Goal: Task Accomplishment & Management: Use online tool/utility

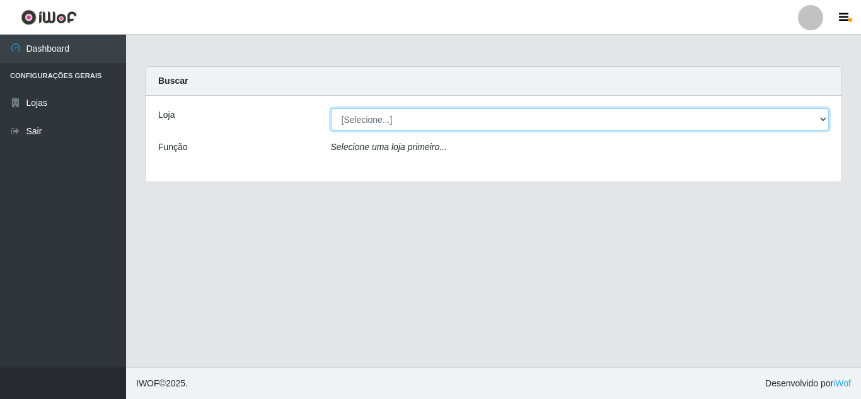
drag, startPoint x: 363, startPoint y: 122, endPoint x: 360, endPoint y: 129, distance: 8.2
click at [362, 122] on select "[Selecione...] Queiroz Atacadão - [GEOGRAPHIC_DATA]" at bounding box center [580, 119] width 498 height 22
select select "225"
click at [331, 108] on select "[Selecione...] Queiroz Atacadão - [GEOGRAPHIC_DATA]" at bounding box center [580, 119] width 498 height 22
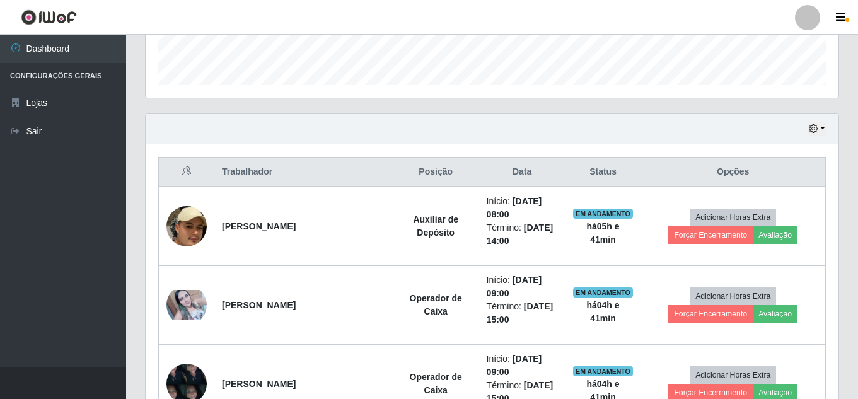
scroll to position [340, 0]
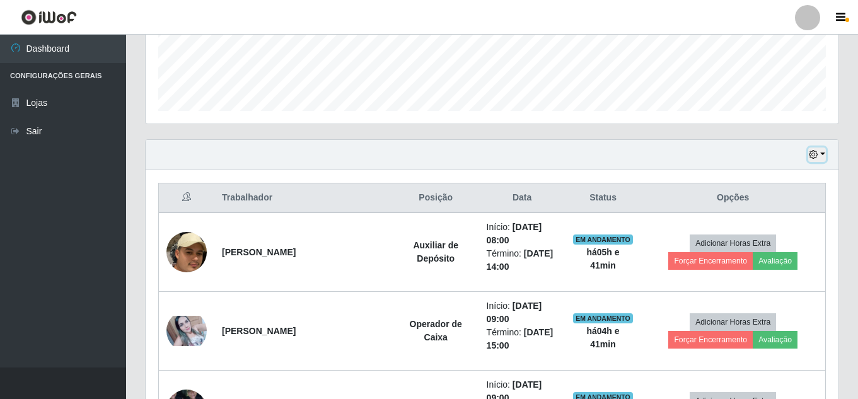
click at [813, 154] on icon "button" at bounding box center [812, 154] width 9 height 9
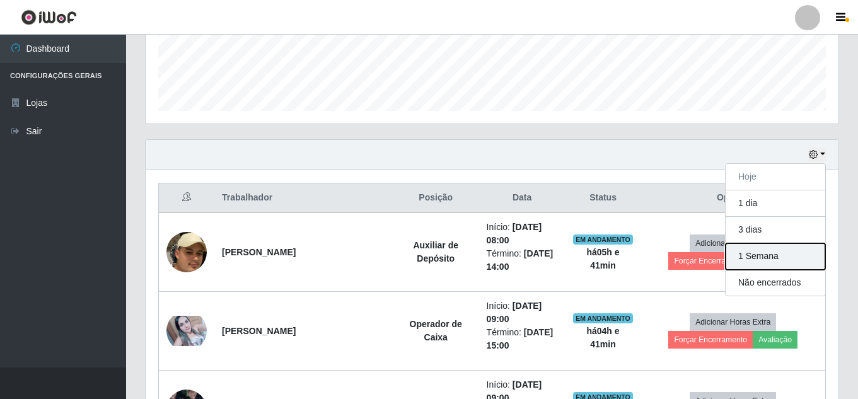
click at [765, 255] on button "1 Semana" at bounding box center [775, 256] width 100 height 26
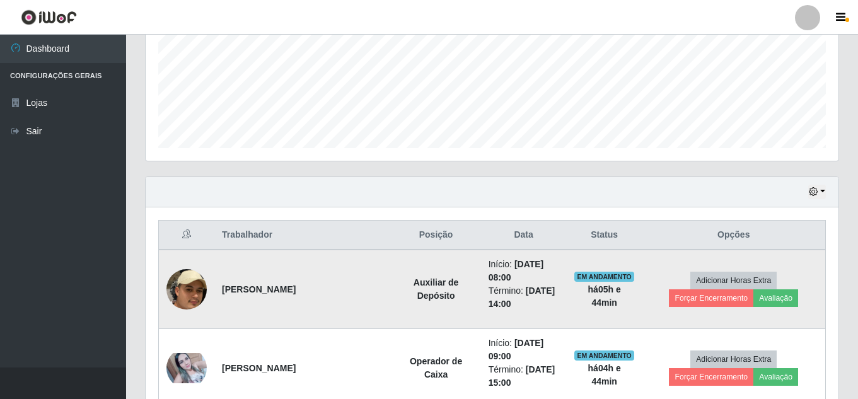
scroll to position [315, 0]
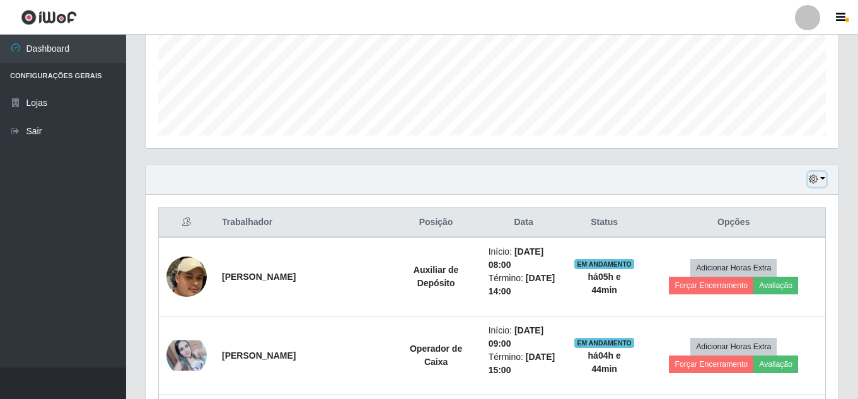
click at [813, 181] on icon "button" at bounding box center [812, 179] width 9 height 9
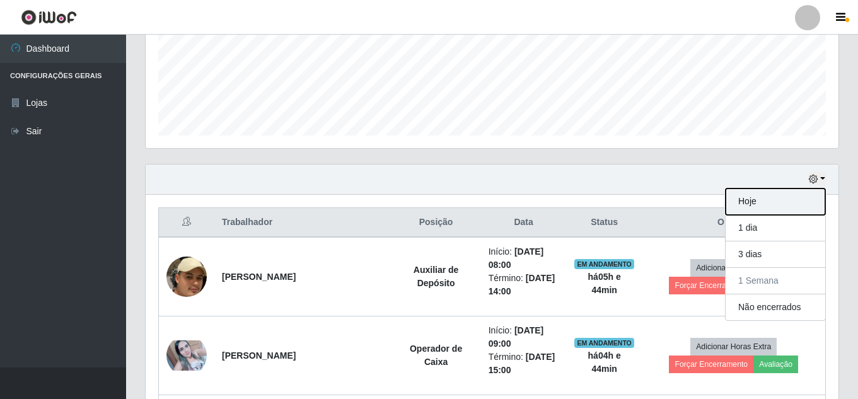
click at [762, 207] on button "Hoje" at bounding box center [775, 201] width 100 height 26
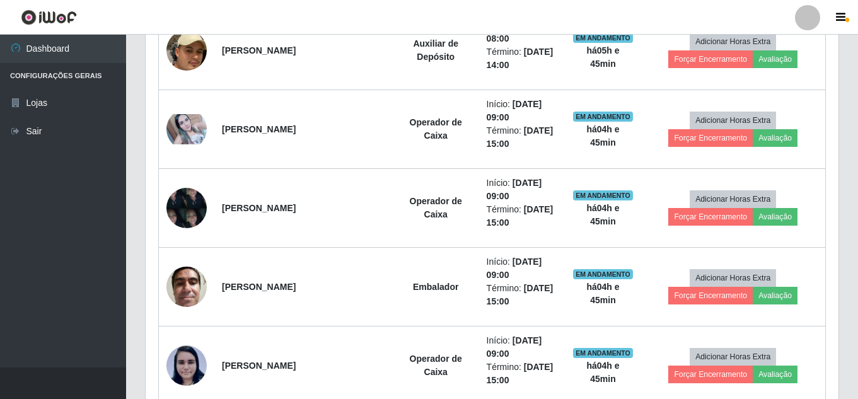
scroll to position [567, 0]
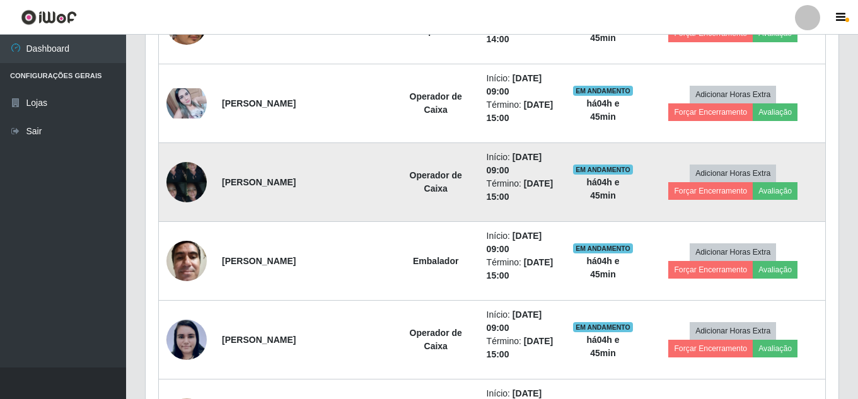
click at [196, 181] on img at bounding box center [186, 182] width 40 height 54
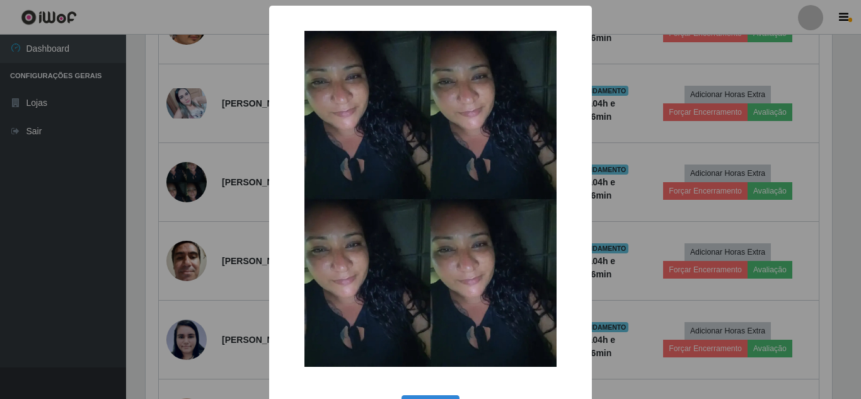
drag, startPoint x: 617, startPoint y: 264, endPoint x: 565, endPoint y: 251, distance: 53.9
click at [616, 263] on div "× OK Cancel" at bounding box center [430, 199] width 861 height 399
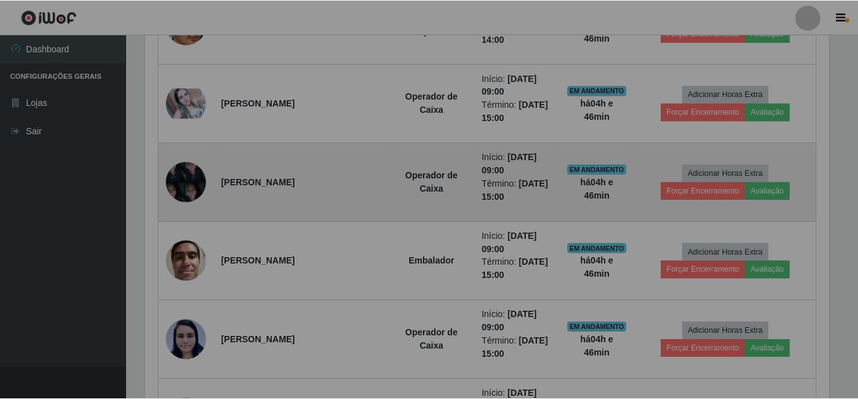
scroll to position [261, 692]
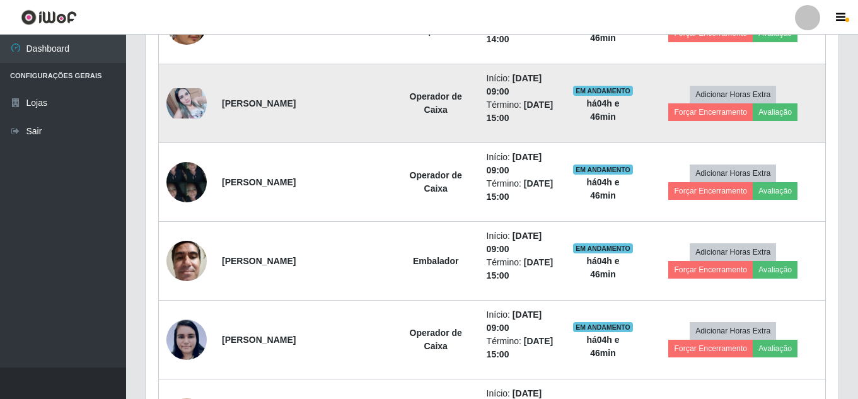
click at [192, 108] on img at bounding box center [186, 103] width 40 height 30
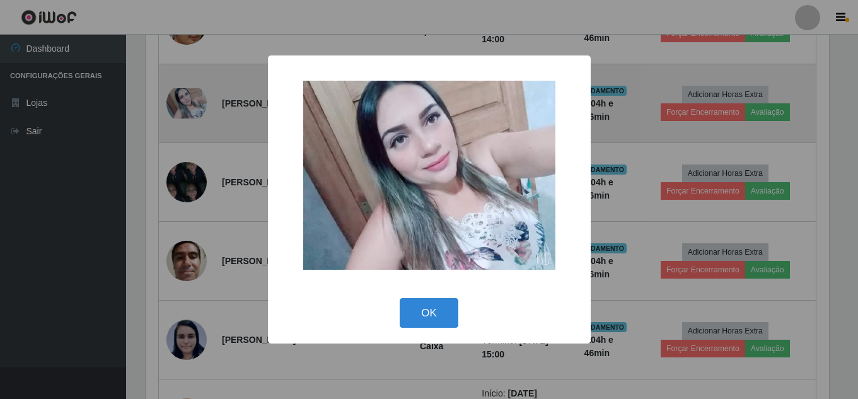
scroll to position [261, 686]
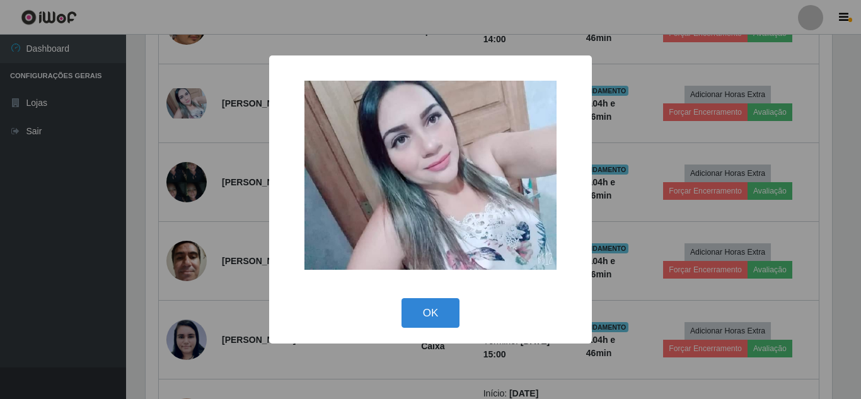
drag, startPoint x: 630, startPoint y: 253, endPoint x: 546, endPoint y: 253, distance: 83.8
click at [629, 253] on div "× OK Cancel" at bounding box center [430, 199] width 861 height 399
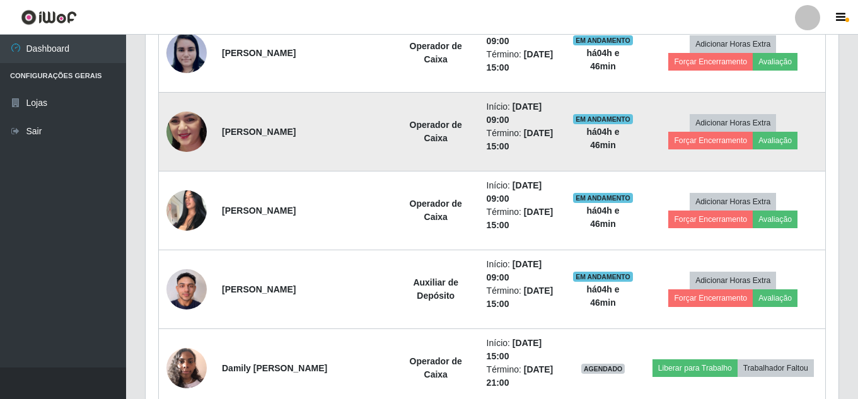
scroll to position [819, 0]
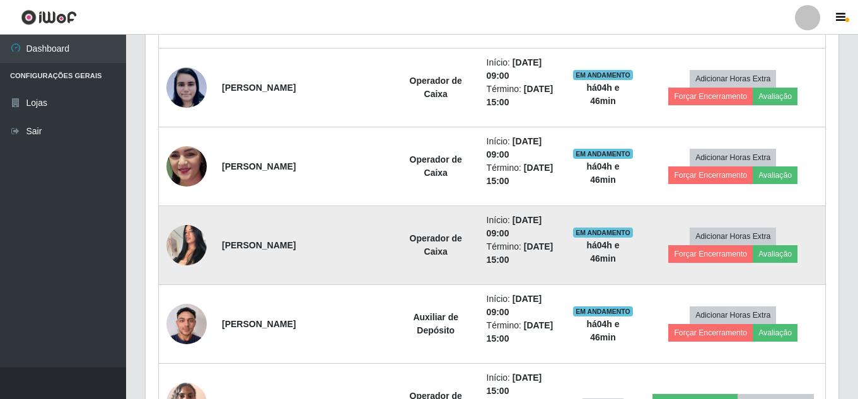
click at [193, 250] on img at bounding box center [186, 245] width 40 height 54
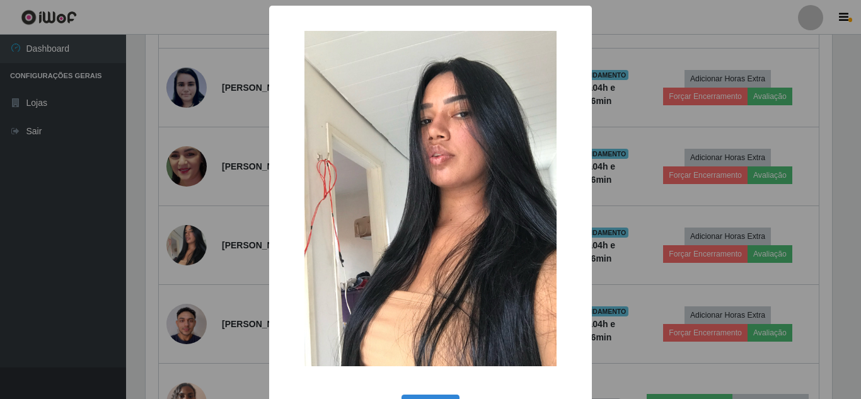
click at [629, 260] on div "× OK Cancel" at bounding box center [430, 199] width 861 height 399
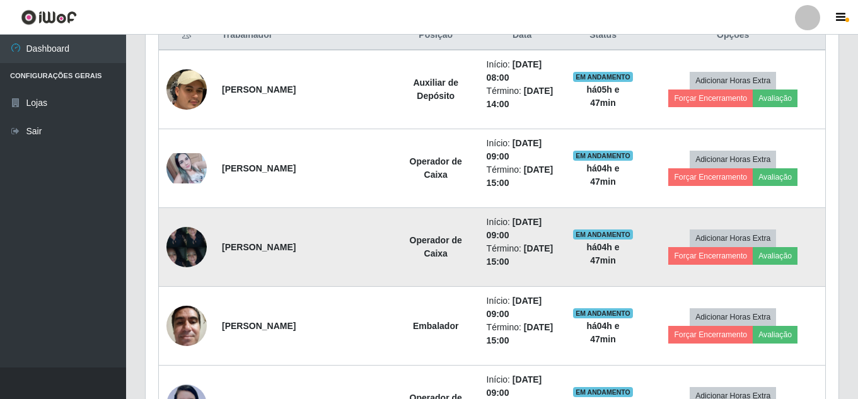
scroll to position [504, 0]
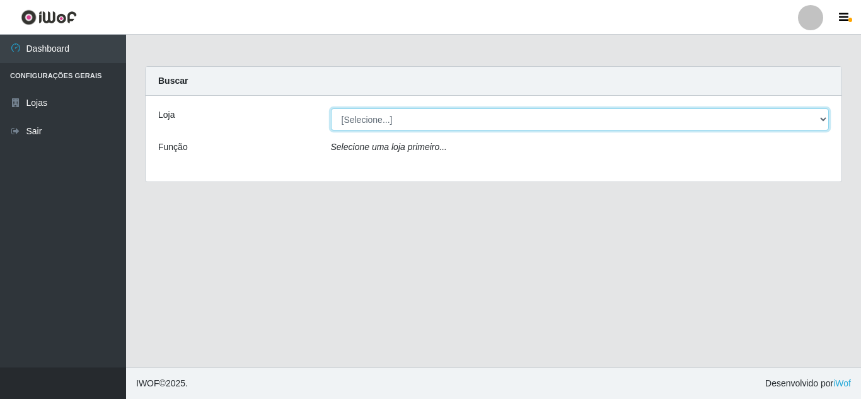
click at [343, 123] on select "[Selecione...] Queiroz Atacadão - [GEOGRAPHIC_DATA]" at bounding box center [580, 119] width 498 height 22
select select "225"
click at [331, 108] on select "[Selecione...] Queiroz Atacadão - [GEOGRAPHIC_DATA]" at bounding box center [580, 119] width 498 height 22
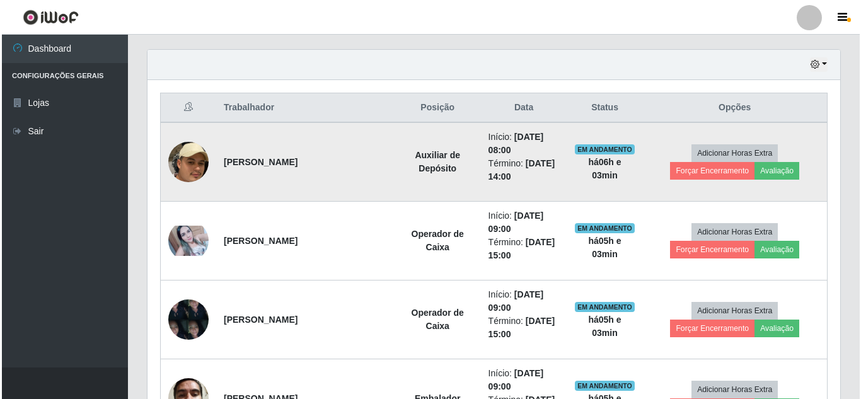
scroll to position [441, 0]
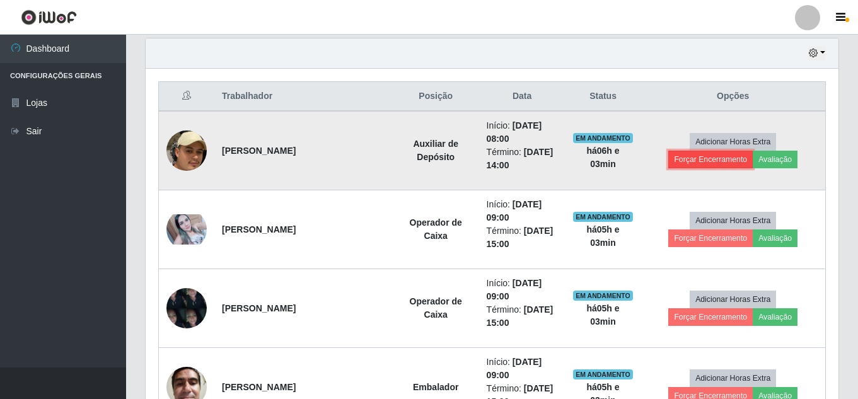
click at [709, 159] on button "Forçar Encerramento" at bounding box center [710, 160] width 84 height 18
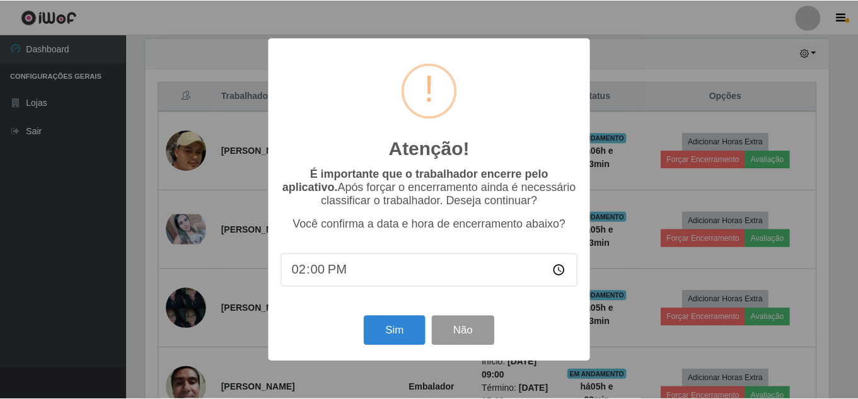
scroll to position [261, 686]
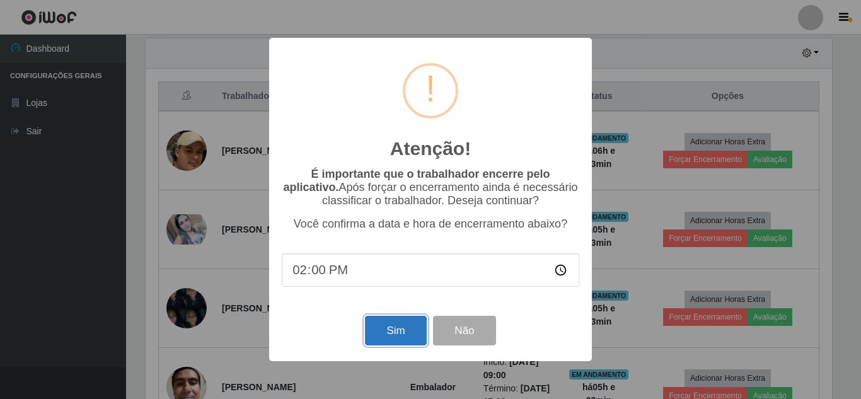
click at [391, 333] on button "Sim" at bounding box center [395, 331] width 61 height 30
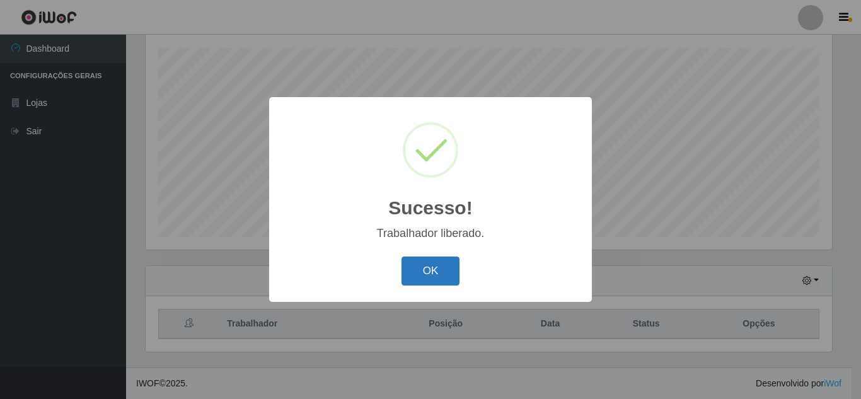
click at [437, 268] on button "OK" at bounding box center [430, 271] width 59 height 30
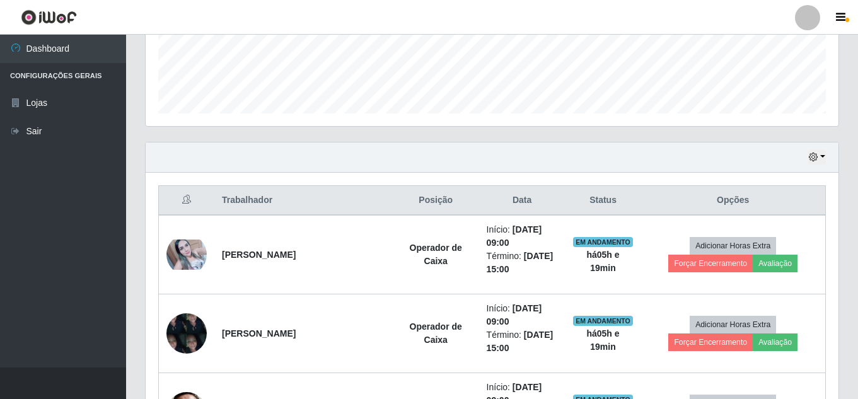
scroll to position [332, 0]
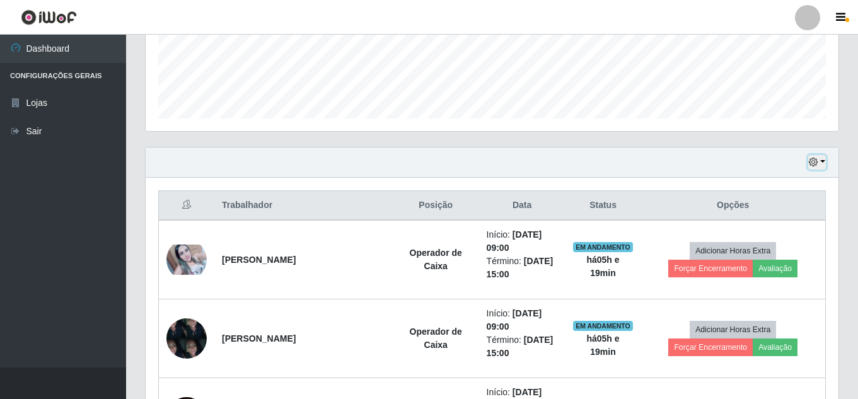
click at [810, 164] on icon "button" at bounding box center [812, 162] width 9 height 9
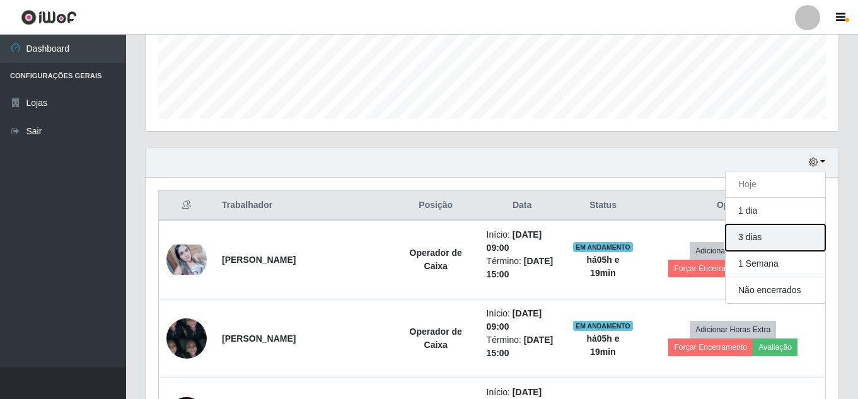
click at [754, 236] on button "3 dias" at bounding box center [775, 237] width 100 height 26
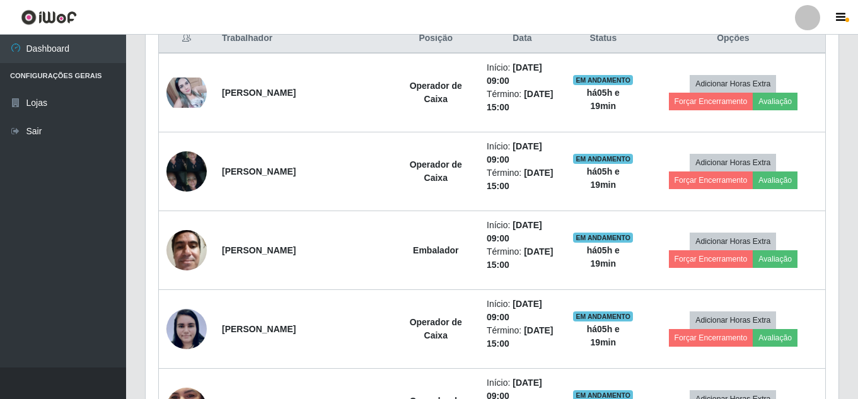
scroll to position [500, 0]
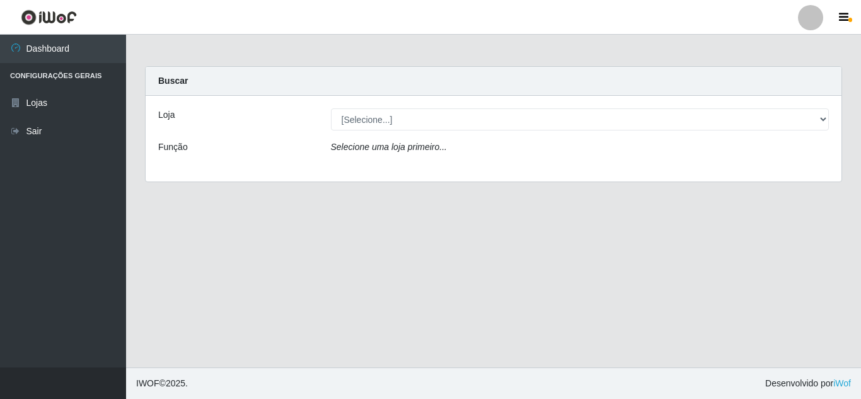
drag, startPoint x: 582, startPoint y: 105, endPoint x: 581, endPoint y: 112, distance: 7.0
click at [582, 106] on div "Loja [Selecione...] Queiroz Atacadão - Mossoró Função Selecione uma loja primei…" at bounding box center [494, 139] width 696 height 86
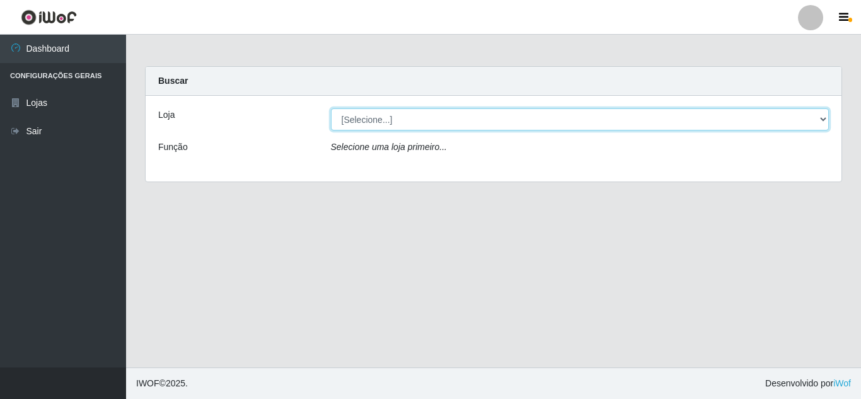
click at [583, 118] on select "[Selecione...] Queiroz Atacadão - [GEOGRAPHIC_DATA]" at bounding box center [580, 119] width 498 height 22
select select "225"
click at [331, 108] on select "[Selecione...] Queiroz Atacadão - [GEOGRAPHIC_DATA]" at bounding box center [580, 119] width 498 height 22
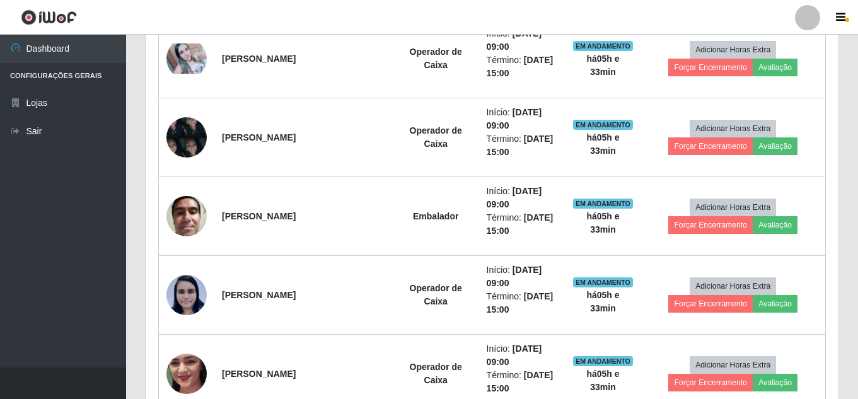
scroll to position [530, 0]
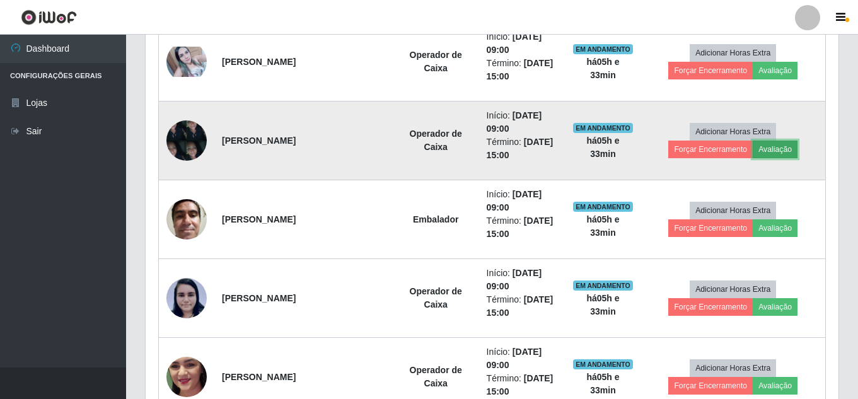
click at [772, 148] on button "Avaliação" at bounding box center [774, 150] width 45 height 18
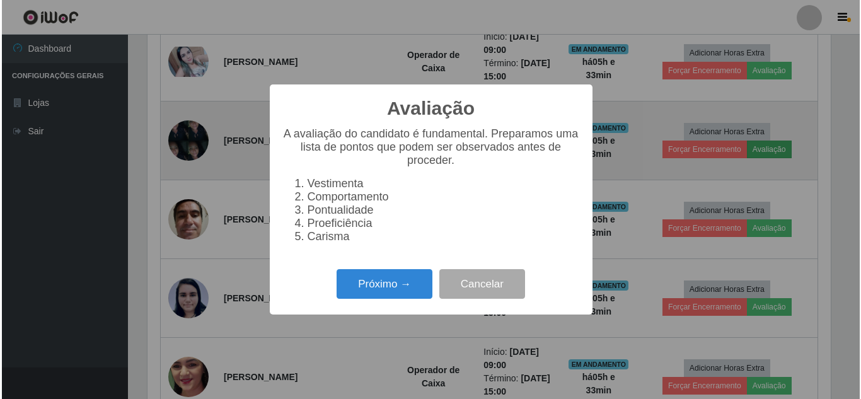
scroll to position [261, 686]
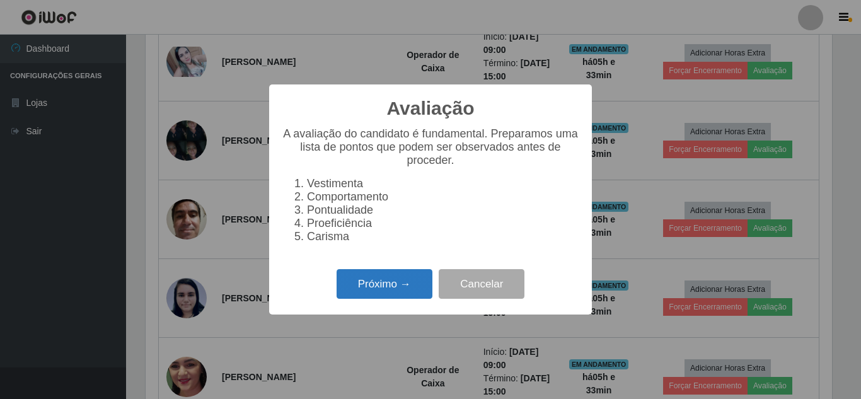
click at [403, 289] on button "Próximo →" at bounding box center [384, 284] width 96 height 30
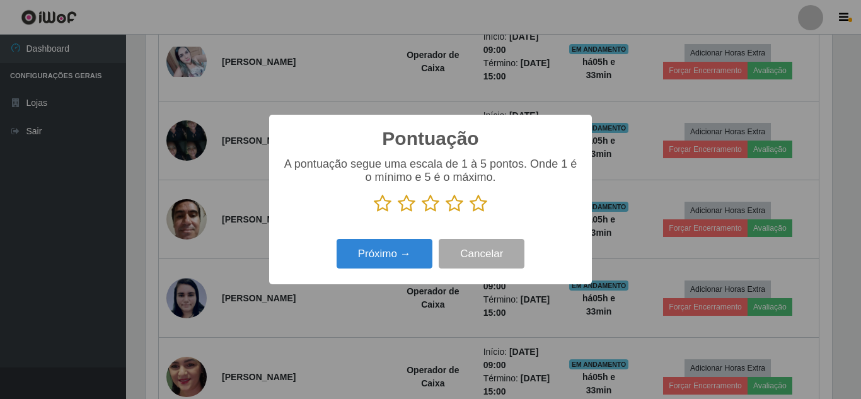
scroll to position [629831, 629406]
click at [379, 198] on icon at bounding box center [383, 203] width 18 height 19
click at [374, 213] on input "radio" at bounding box center [374, 213] width 0 height 0
click at [389, 257] on button "Próximo →" at bounding box center [384, 254] width 96 height 30
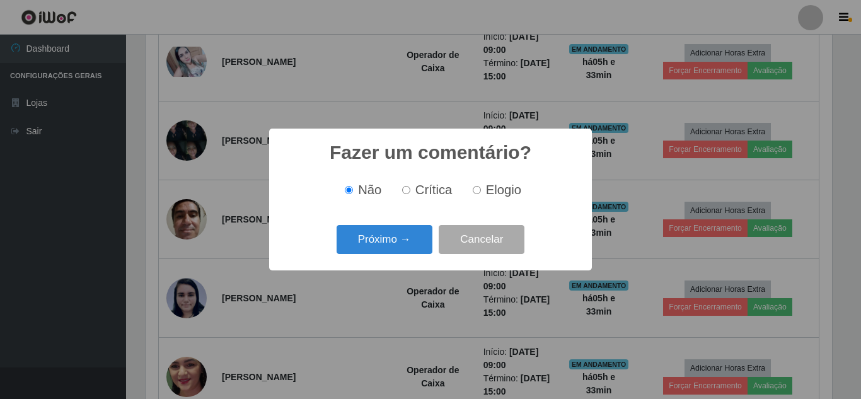
click at [408, 193] on input "Crítica" at bounding box center [406, 190] width 8 height 8
radio input "true"
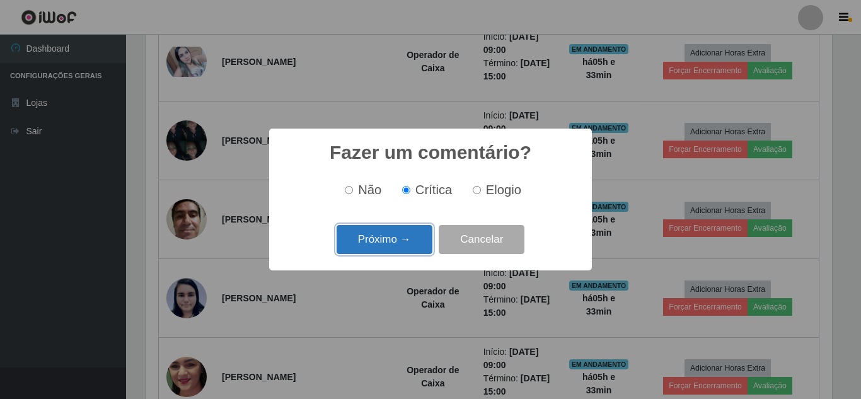
click at [407, 236] on button "Próximo →" at bounding box center [384, 240] width 96 height 30
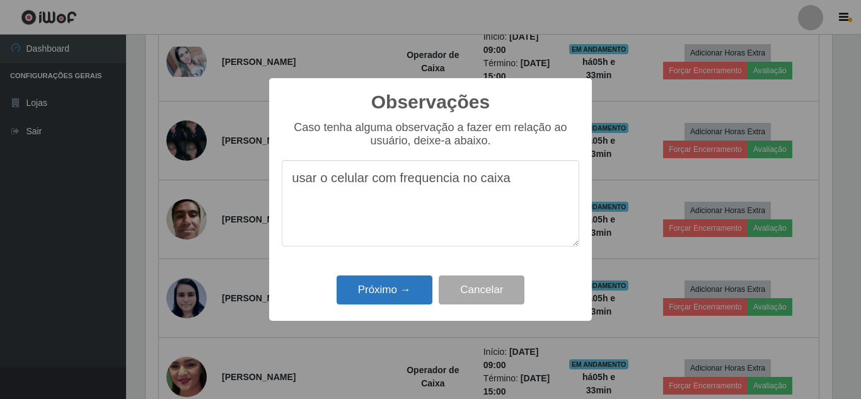
type textarea "usar o celular com frequencia no caixa"
click at [408, 284] on button "Próximo →" at bounding box center [384, 290] width 96 height 30
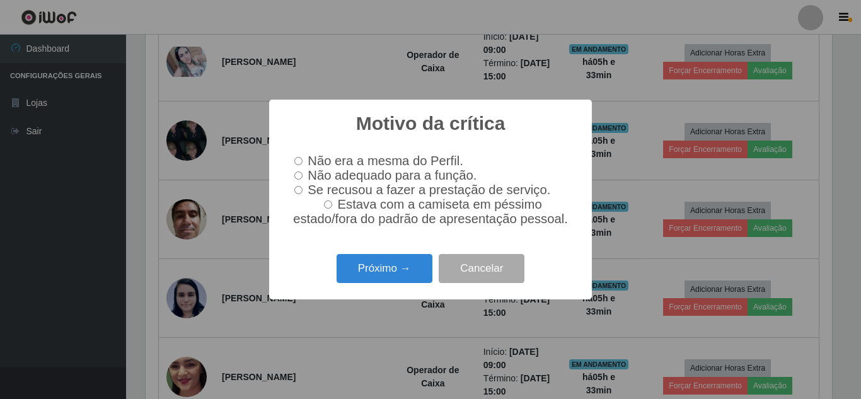
click at [297, 178] on input "Não adequado para a função." at bounding box center [298, 175] width 8 height 8
radio input "true"
click at [399, 276] on button "Próximo →" at bounding box center [384, 269] width 96 height 30
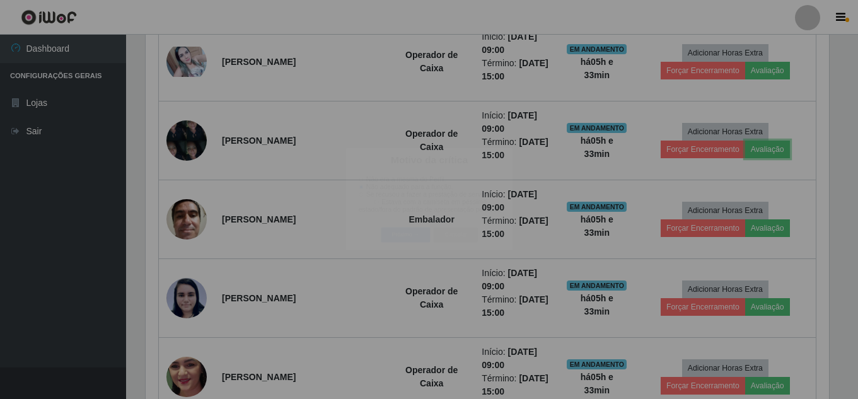
scroll to position [261, 692]
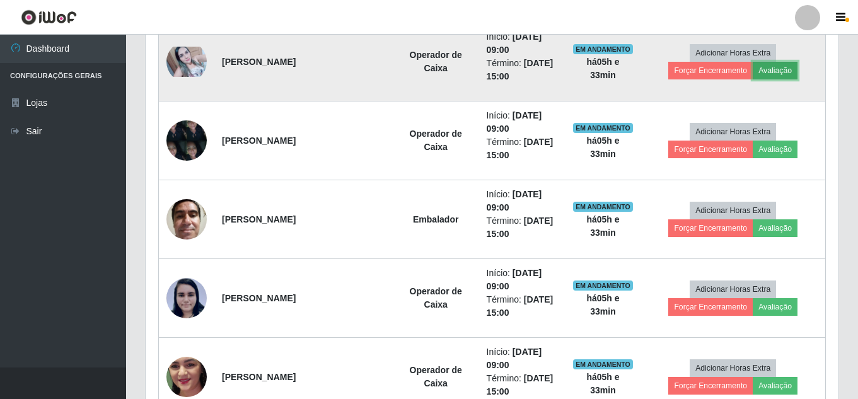
click at [779, 65] on button "Avaliação" at bounding box center [774, 71] width 45 height 18
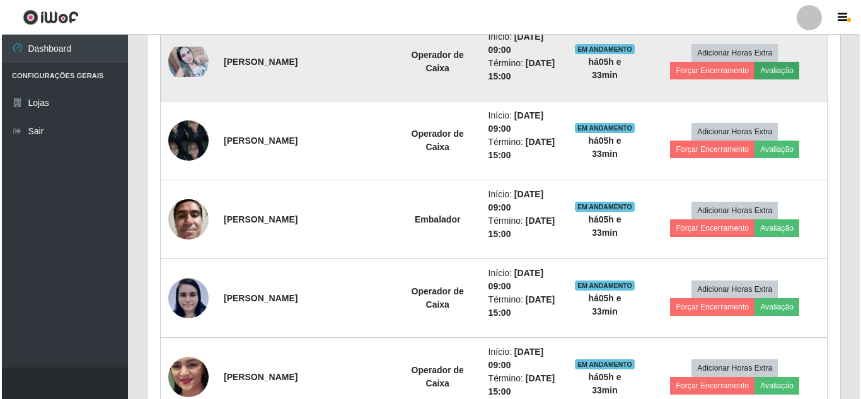
scroll to position [261, 686]
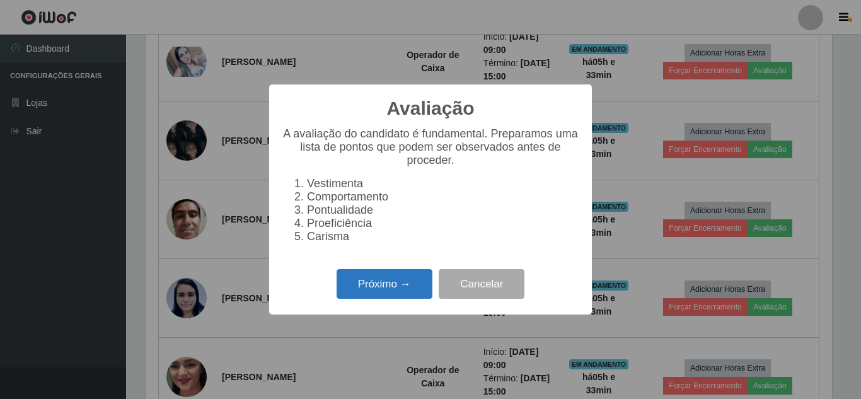
click at [421, 287] on button "Próximo →" at bounding box center [384, 284] width 96 height 30
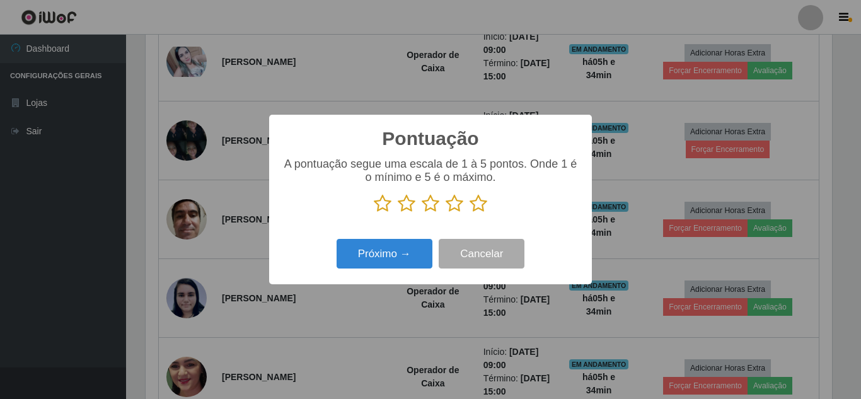
click at [474, 209] on icon at bounding box center [478, 203] width 18 height 19
click at [469, 213] on input "radio" at bounding box center [469, 213] width 0 height 0
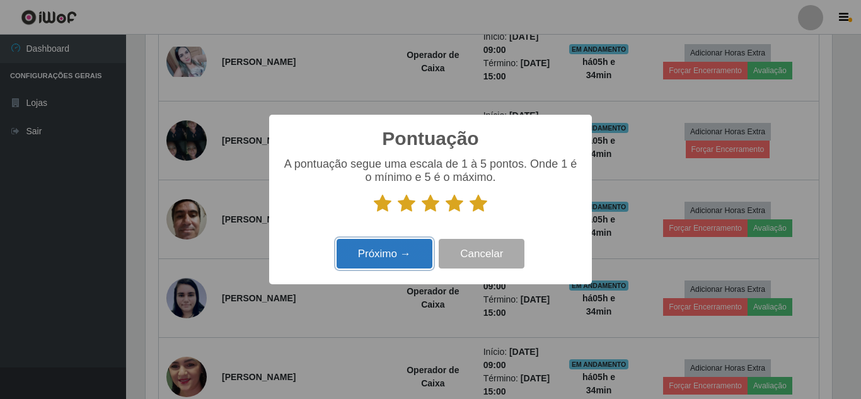
click at [384, 258] on button "Próximo →" at bounding box center [384, 254] width 96 height 30
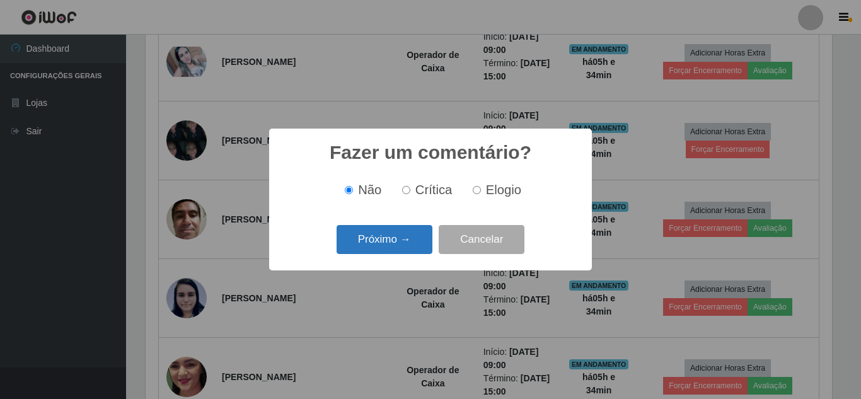
click at [386, 238] on button "Próximo →" at bounding box center [384, 240] width 96 height 30
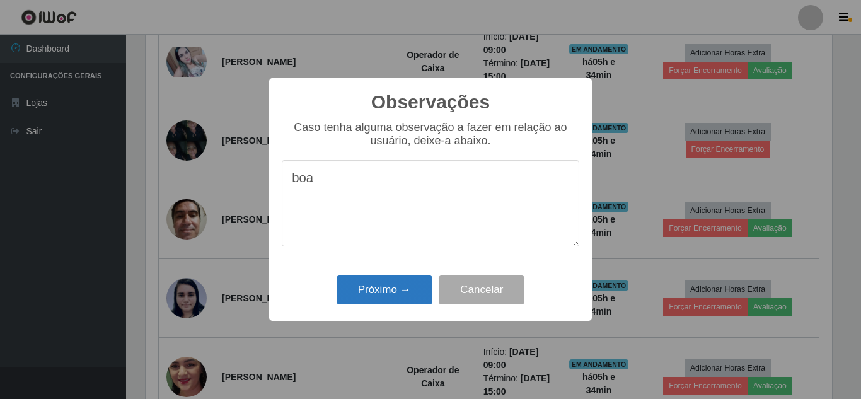
type textarea "boa"
click at [382, 295] on button "Próximo →" at bounding box center [384, 290] width 96 height 30
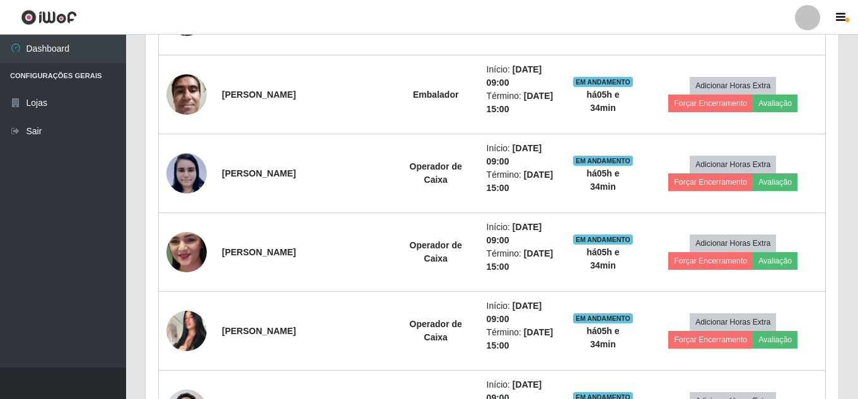
scroll to position [655, 0]
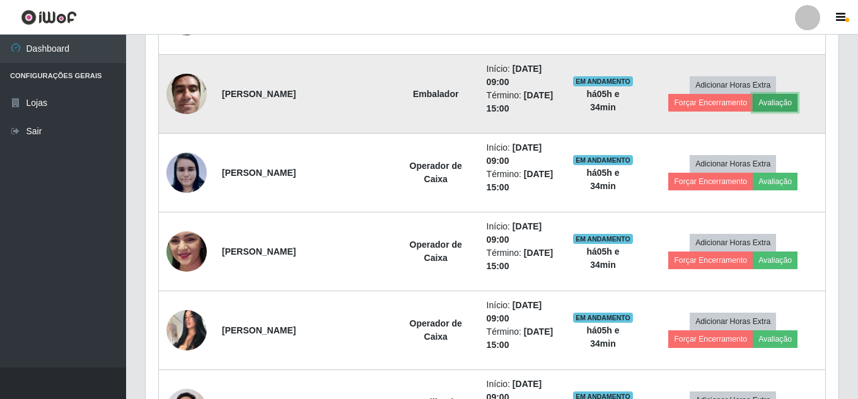
click at [788, 103] on button "Avaliação" at bounding box center [774, 103] width 45 height 18
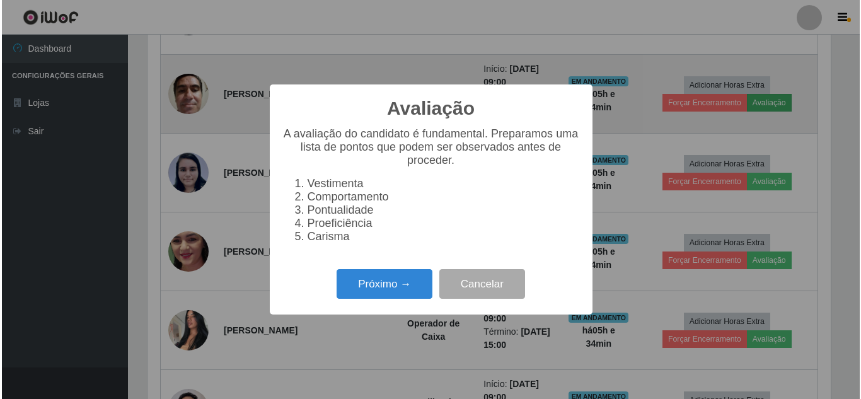
scroll to position [261, 686]
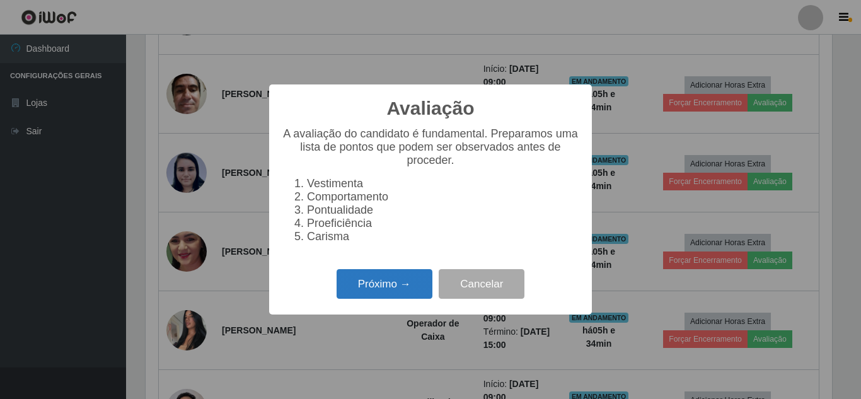
click at [423, 282] on button "Próximo →" at bounding box center [384, 284] width 96 height 30
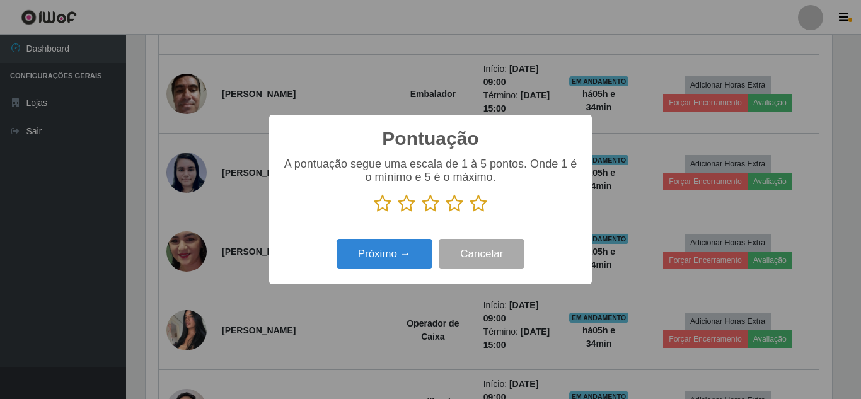
scroll to position [629831, 629406]
click at [479, 205] on icon at bounding box center [478, 203] width 18 height 19
click at [469, 213] on input "radio" at bounding box center [469, 213] width 0 height 0
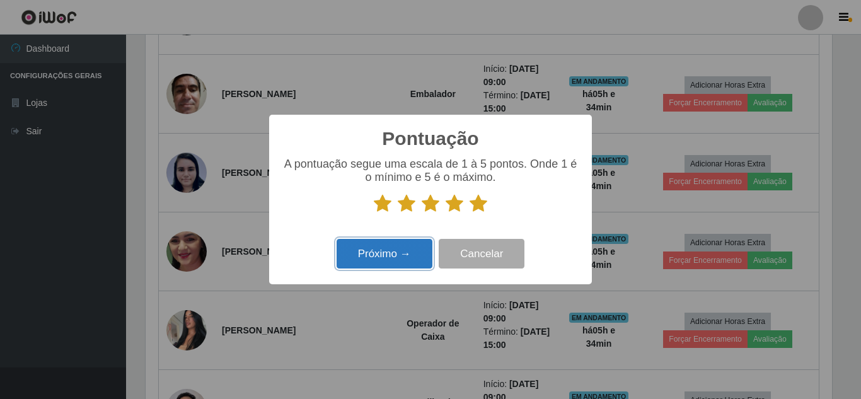
click at [417, 248] on button "Próximo →" at bounding box center [384, 254] width 96 height 30
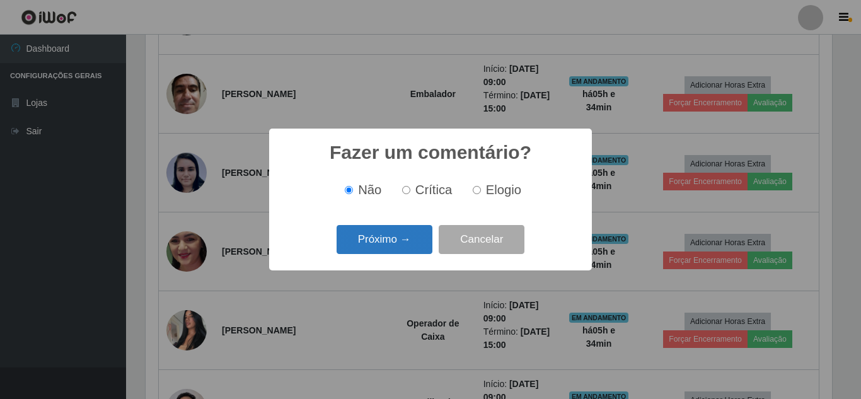
click at [413, 232] on button "Próximo →" at bounding box center [384, 240] width 96 height 30
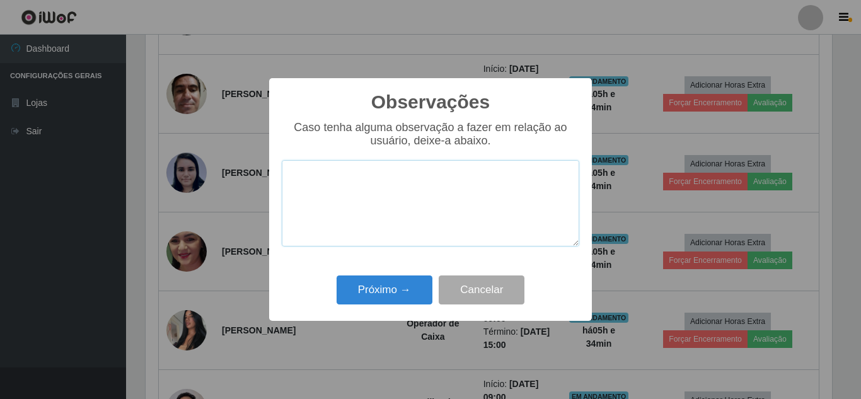
click at [411, 195] on textarea at bounding box center [430, 203] width 297 height 86
type textarea "boa"
click at [417, 286] on button "Próximo →" at bounding box center [384, 290] width 96 height 30
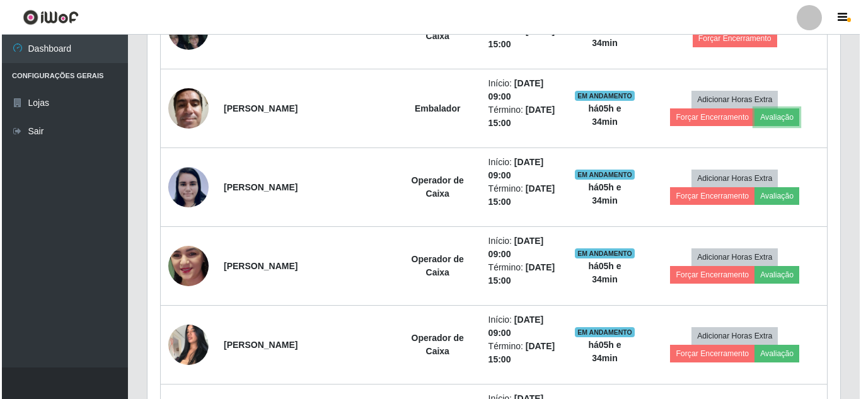
scroll to position [644, 0]
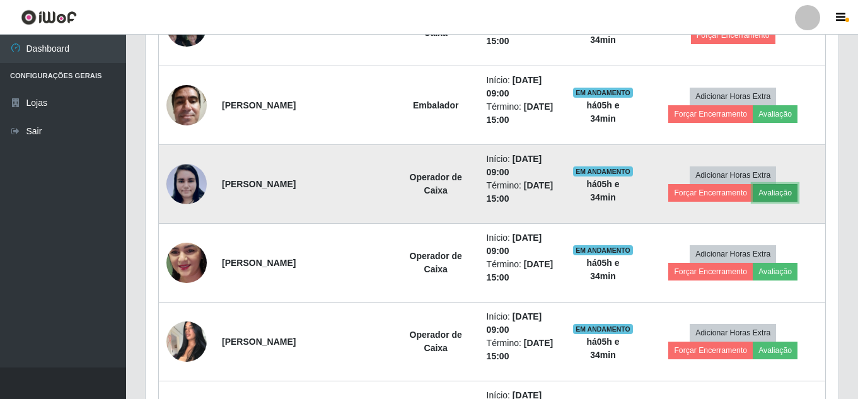
click at [776, 199] on button "Avaliação" at bounding box center [774, 193] width 45 height 18
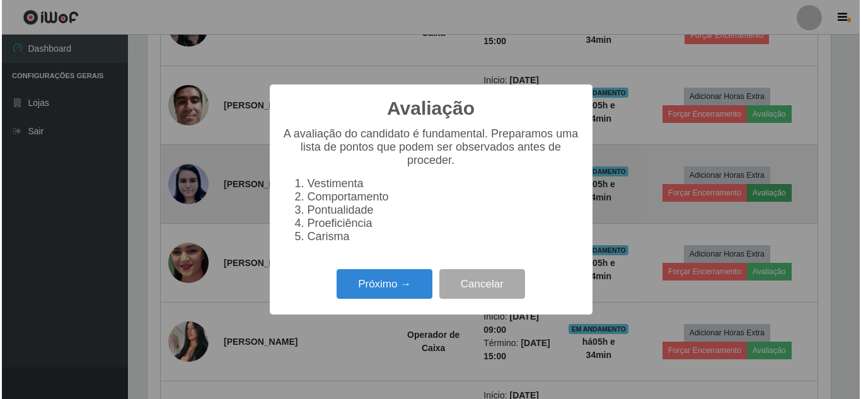
scroll to position [261, 686]
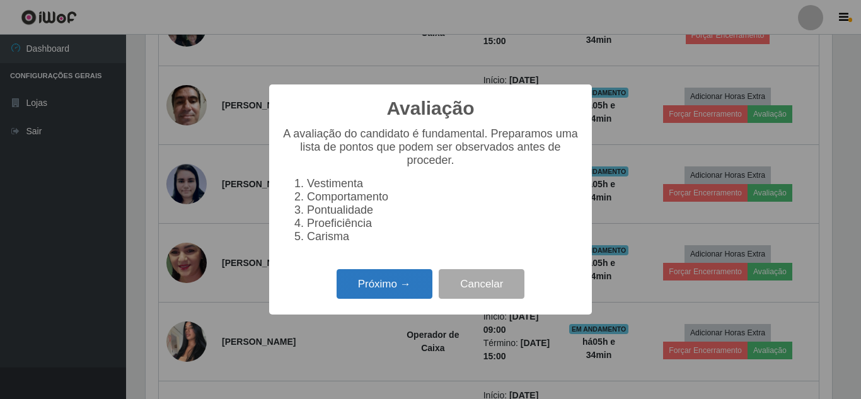
click at [374, 277] on button "Próximo →" at bounding box center [384, 284] width 96 height 30
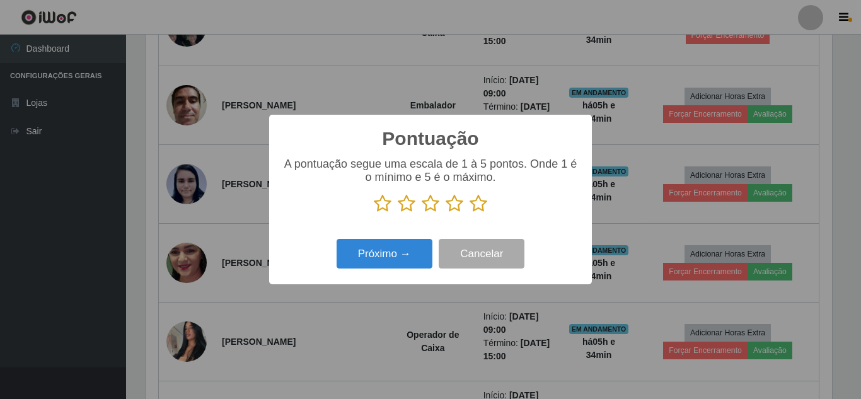
scroll to position [629831, 629406]
click at [476, 207] on icon at bounding box center [478, 203] width 18 height 19
click at [469, 213] on input "radio" at bounding box center [469, 213] width 0 height 0
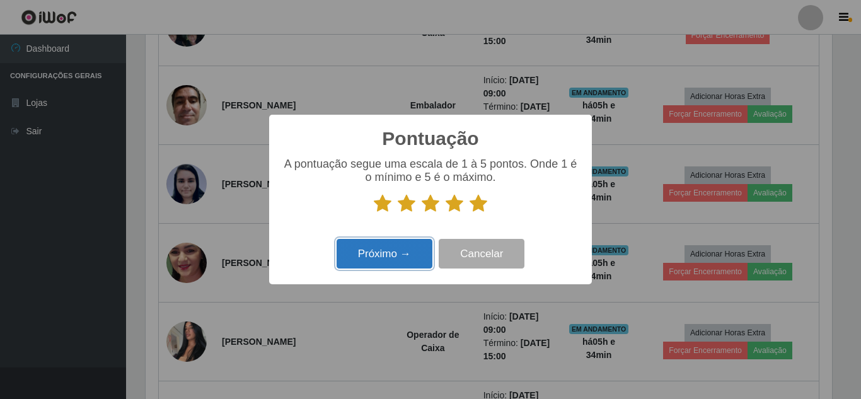
click at [414, 250] on button "Próximo →" at bounding box center [384, 254] width 96 height 30
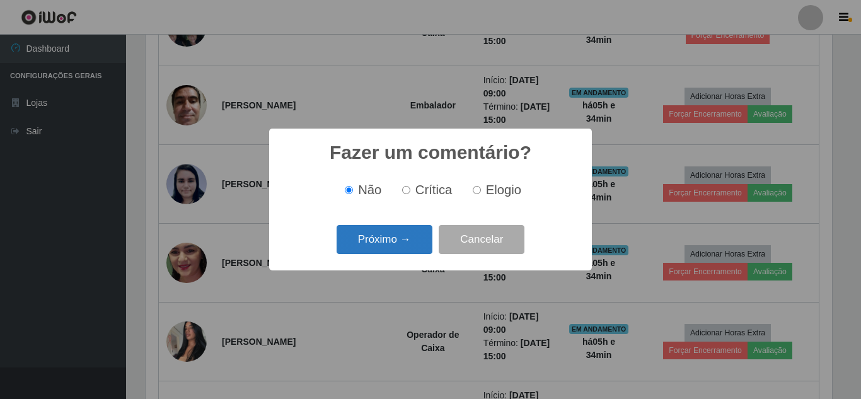
click at [405, 233] on button "Próximo →" at bounding box center [384, 240] width 96 height 30
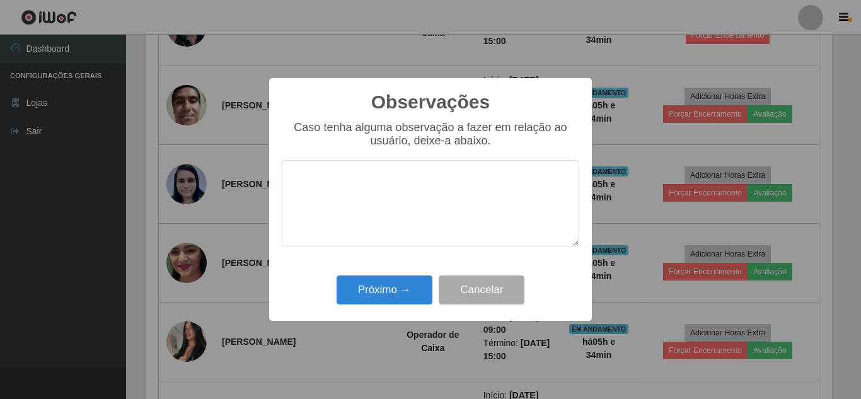
click at [376, 182] on textarea at bounding box center [430, 203] width 297 height 86
type textarea "muito boa"
click at [405, 285] on button "Próximo →" at bounding box center [384, 290] width 96 height 30
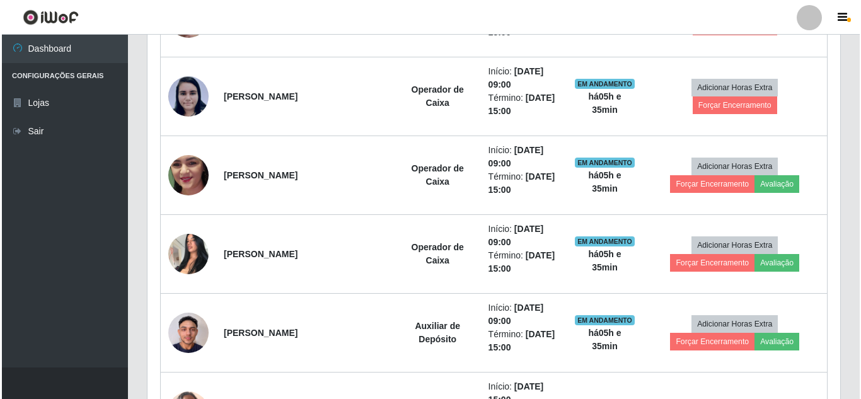
scroll to position [729, 0]
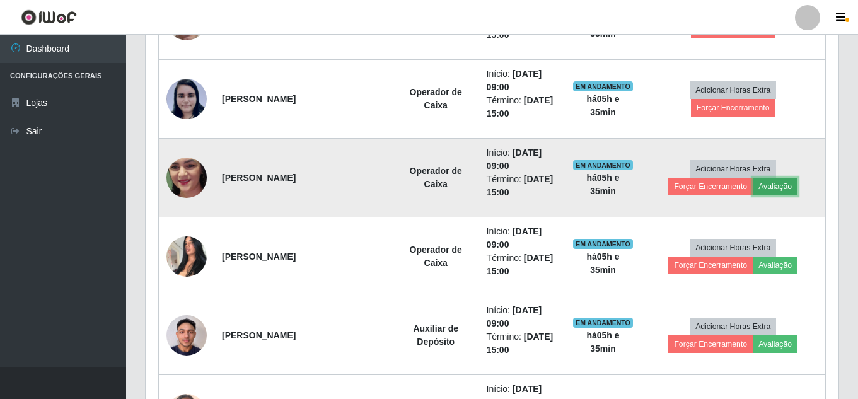
click at [786, 185] on button "Avaliação" at bounding box center [774, 187] width 45 height 18
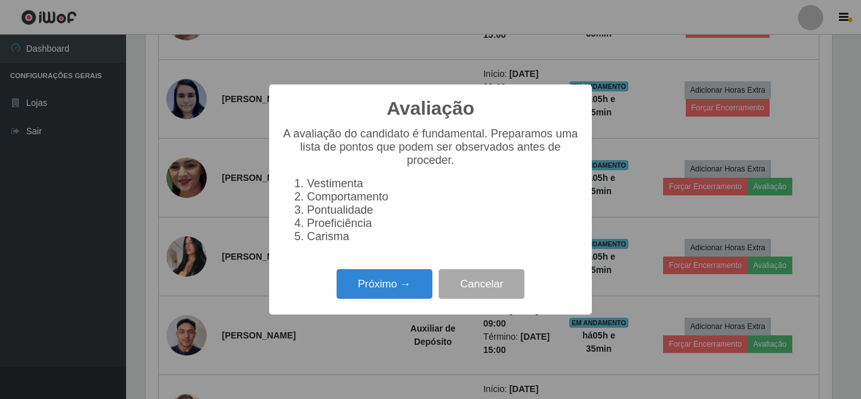
scroll to position [261, 686]
click at [385, 295] on button "Próximo →" at bounding box center [384, 284] width 96 height 30
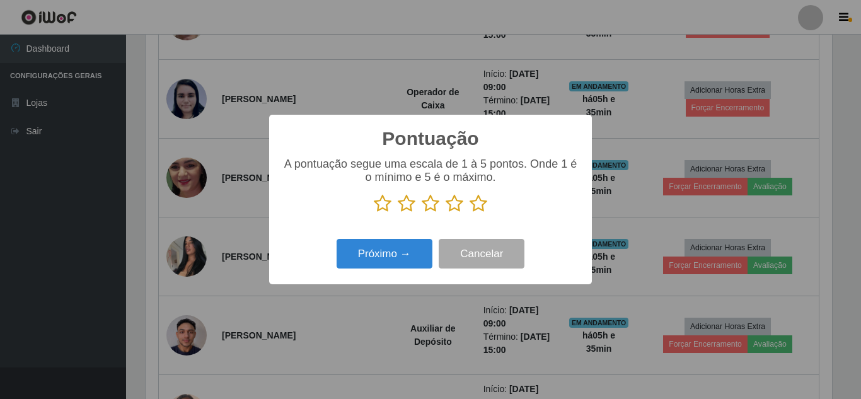
scroll to position [629831, 629406]
click at [477, 207] on icon at bounding box center [478, 203] width 18 height 19
click at [469, 213] on input "radio" at bounding box center [469, 213] width 0 height 0
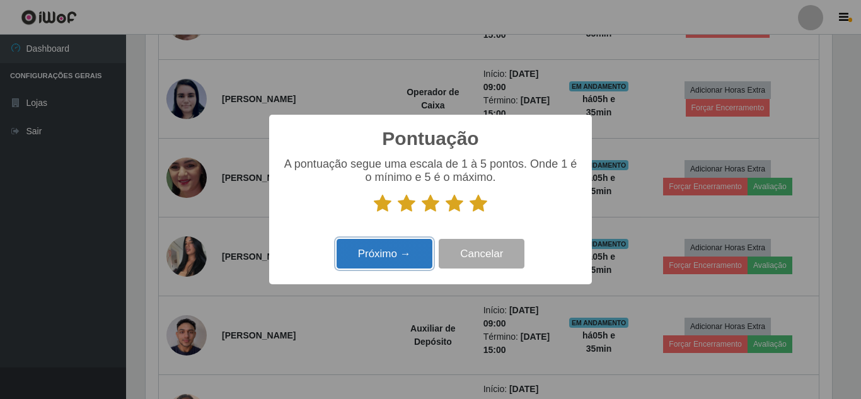
click at [412, 250] on button "Próximo →" at bounding box center [384, 254] width 96 height 30
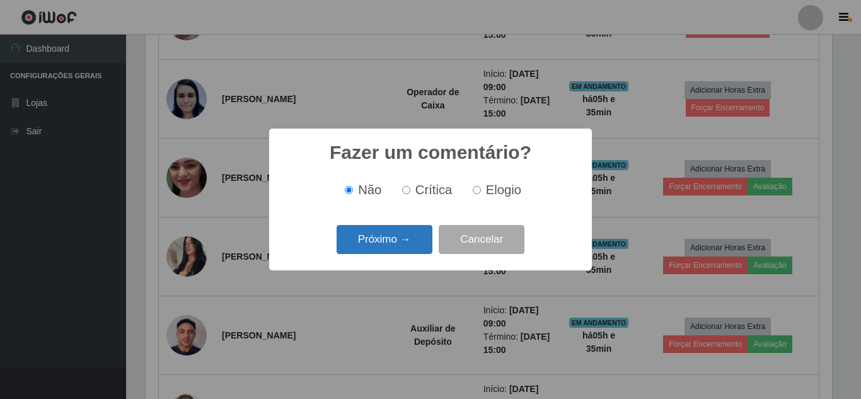
click at [411, 250] on button "Próximo →" at bounding box center [384, 240] width 96 height 30
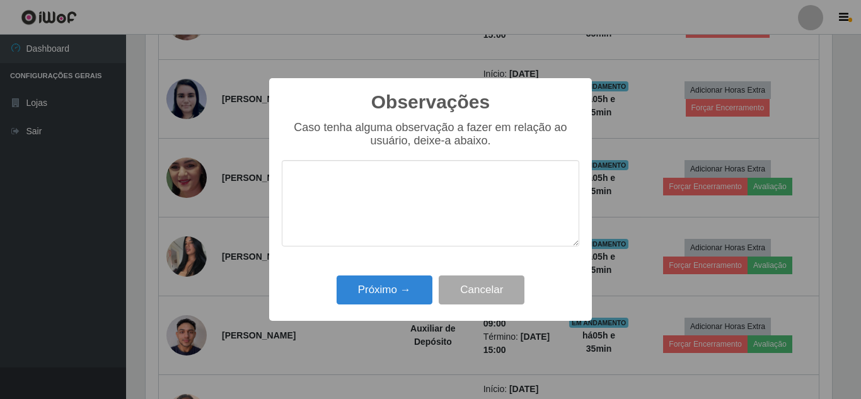
click at [359, 183] on textarea at bounding box center [430, 203] width 297 height 86
type textarea "v"
type textarea "comprometida"
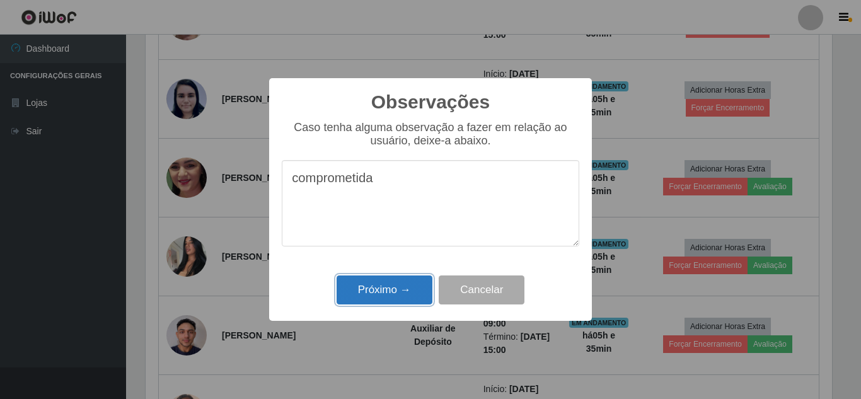
click at [396, 288] on button "Próximo →" at bounding box center [384, 290] width 96 height 30
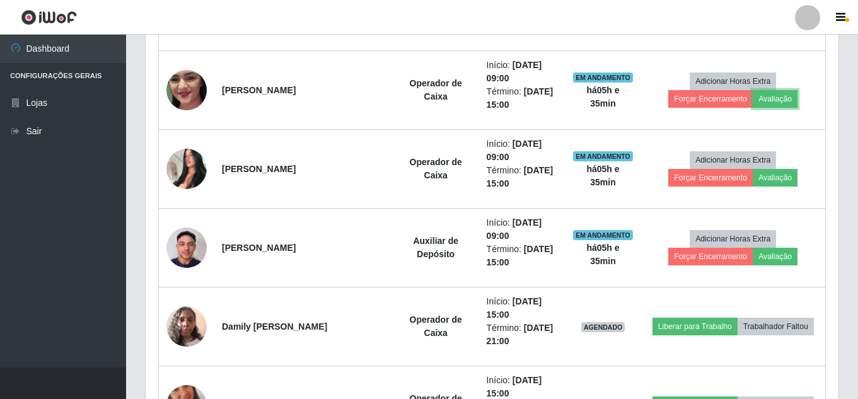
scroll to position [819, 0]
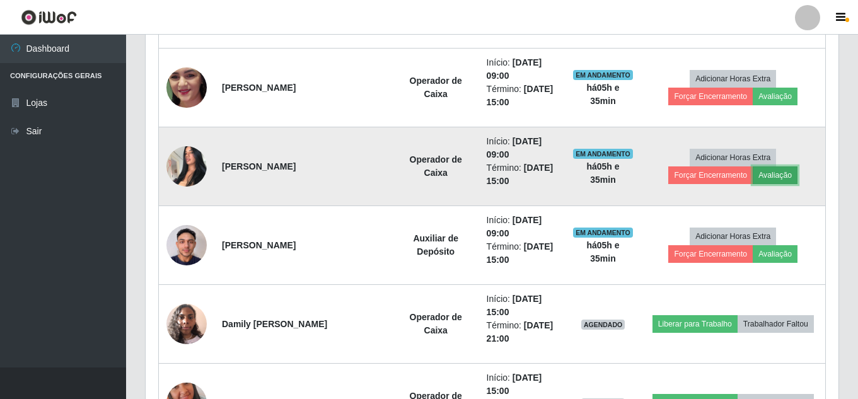
click at [786, 177] on button "Avaliação" at bounding box center [774, 175] width 45 height 18
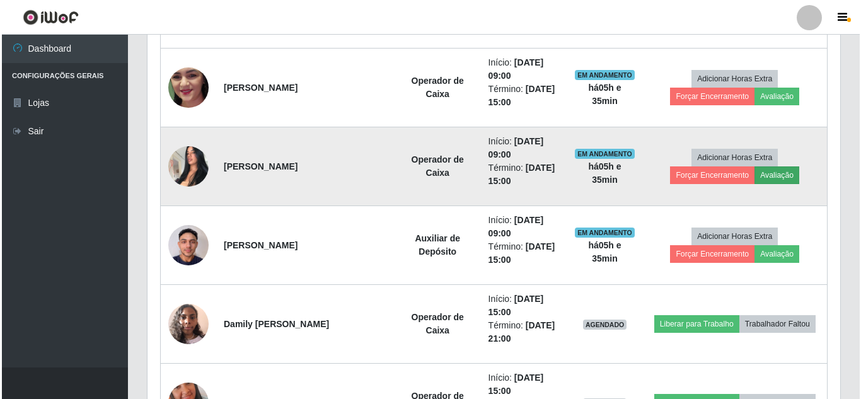
scroll to position [261, 686]
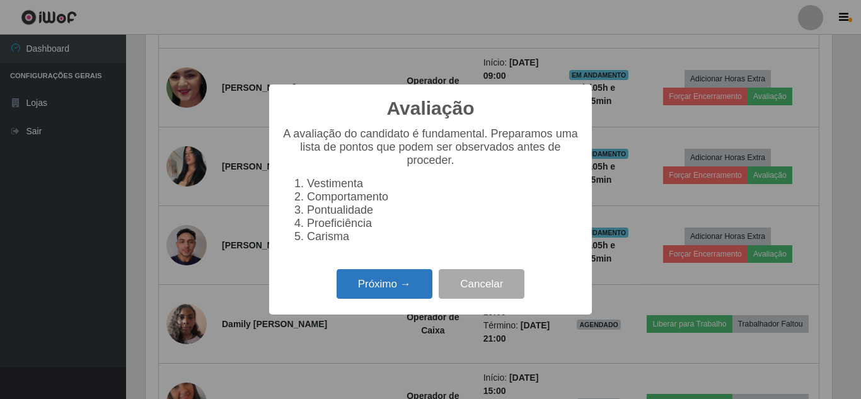
click at [379, 287] on button "Próximo →" at bounding box center [384, 284] width 96 height 30
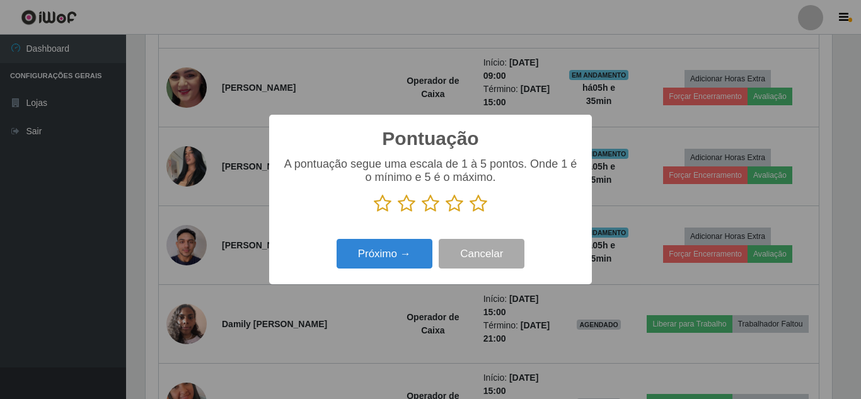
scroll to position [629831, 629406]
click at [471, 209] on icon at bounding box center [478, 203] width 18 height 19
click at [469, 213] on input "radio" at bounding box center [469, 213] width 0 height 0
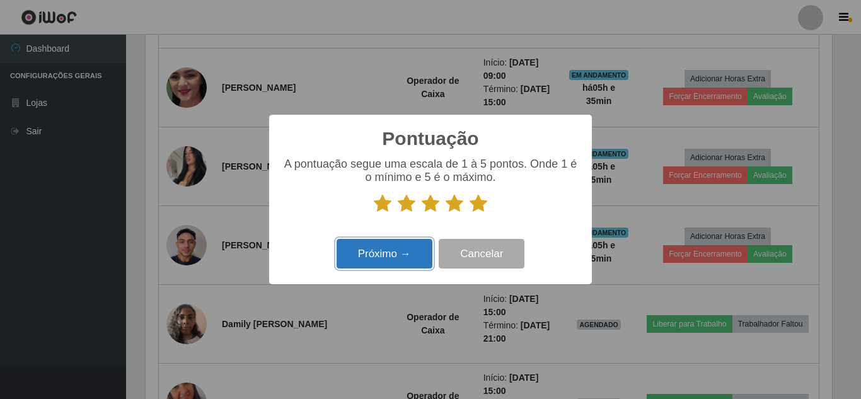
click at [403, 248] on button "Próximo →" at bounding box center [384, 254] width 96 height 30
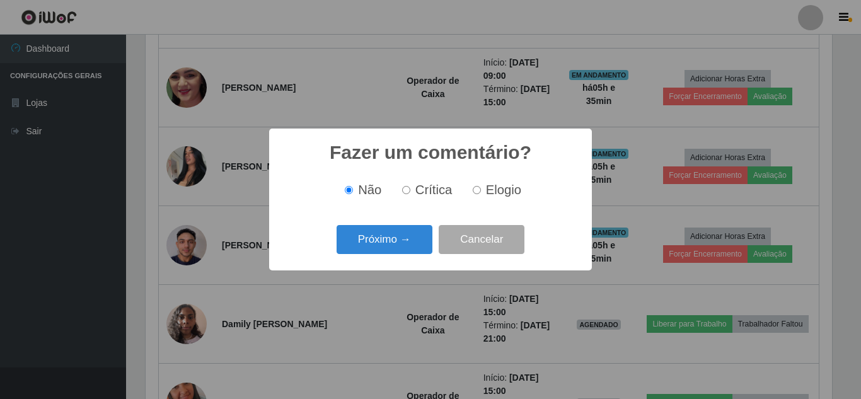
click at [403, 248] on button "Próximo →" at bounding box center [384, 240] width 96 height 30
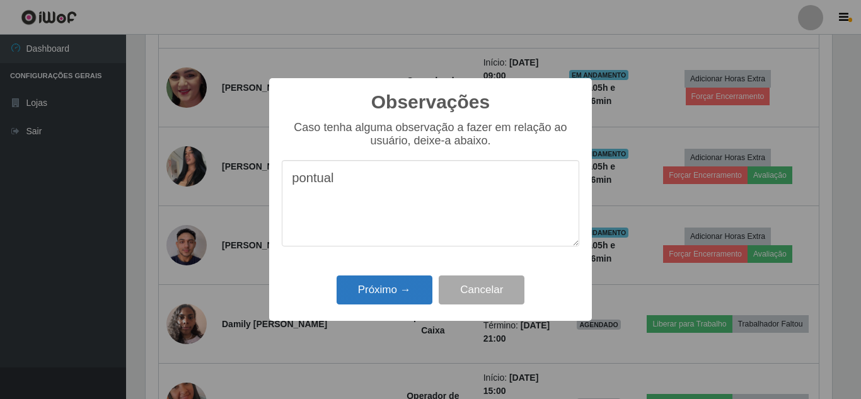
type textarea "pontual"
click at [400, 301] on button "Próximo →" at bounding box center [384, 290] width 96 height 30
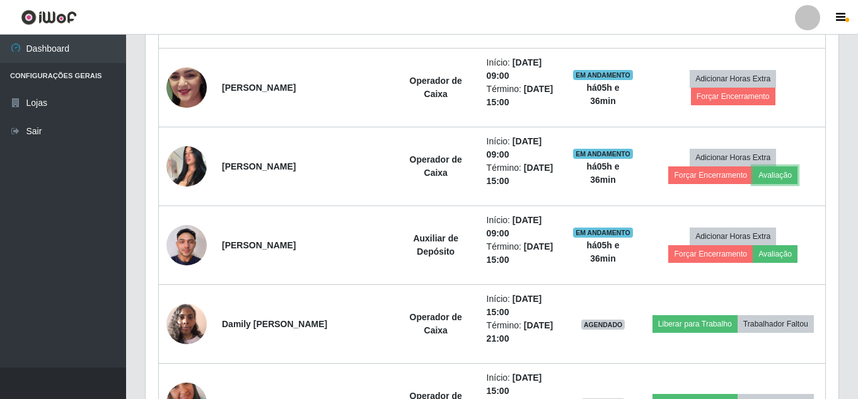
scroll to position [261, 692]
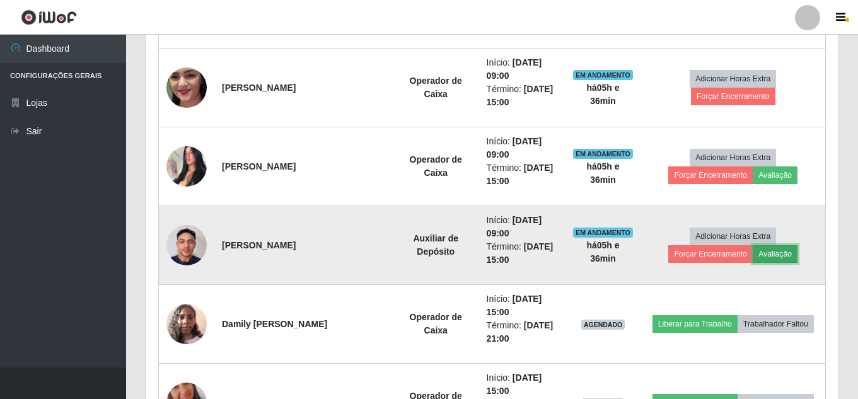
click at [786, 253] on button "Avaliação" at bounding box center [774, 254] width 45 height 18
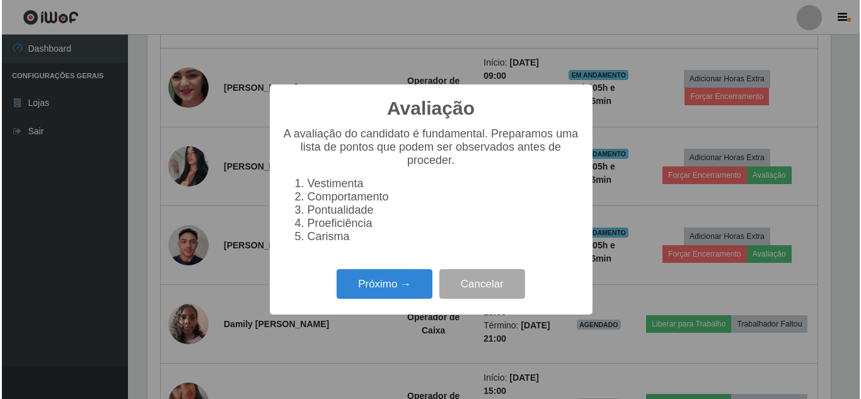
scroll to position [261, 686]
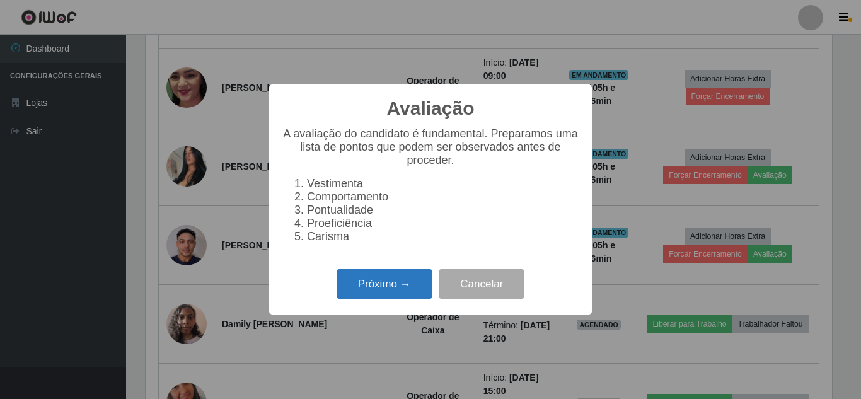
click at [404, 299] on button "Próximo →" at bounding box center [384, 284] width 96 height 30
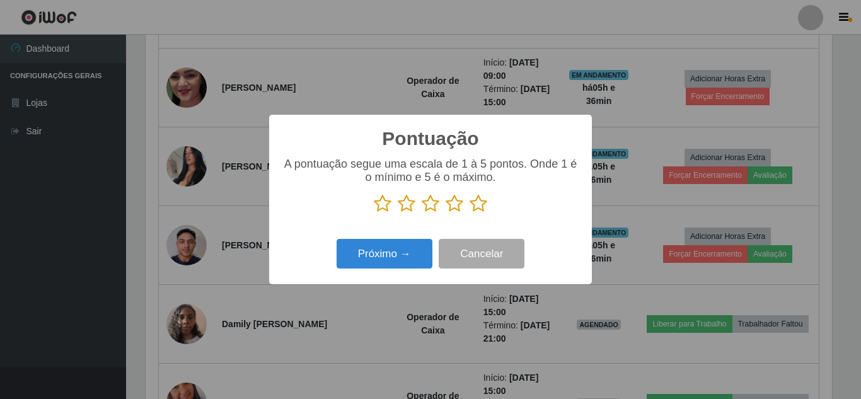
click at [381, 206] on icon at bounding box center [383, 203] width 18 height 19
click at [374, 213] on input "radio" at bounding box center [374, 213] width 0 height 0
click at [388, 256] on button "Próximo →" at bounding box center [384, 254] width 96 height 30
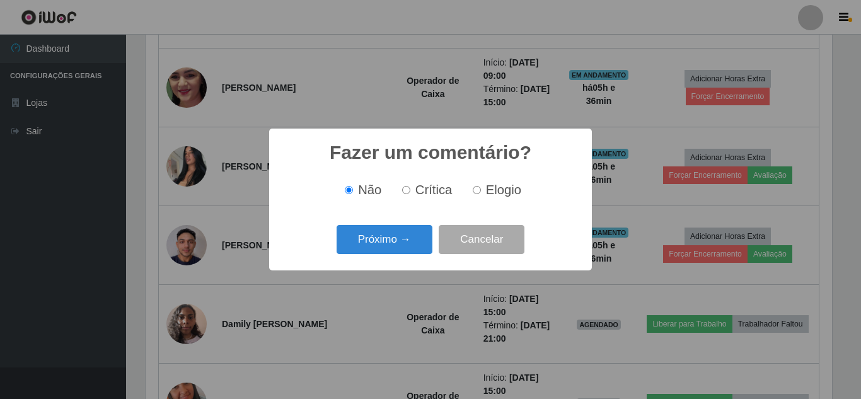
click at [403, 183] on label "Crítica" at bounding box center [424, 190] width 55 height 14
click at [403, 186] on input "Crítica" at bounding box center [406, 190] width 8 height 8
radio input "true"
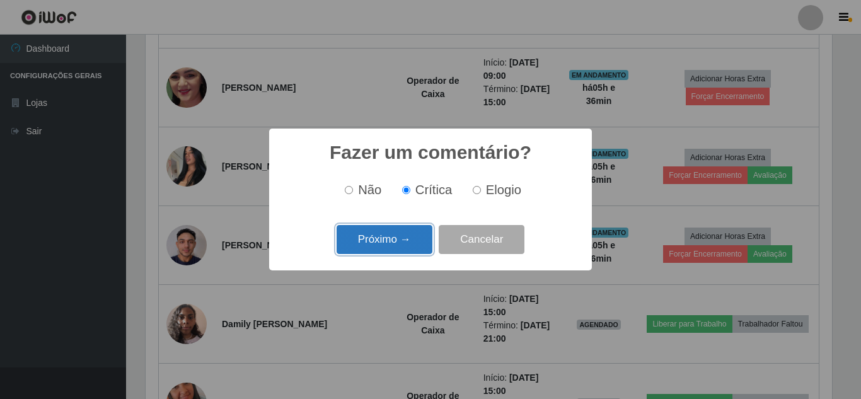
click at [406, 243] on button "Próximo →" at bounding box center [384, 240] width 96 height 30
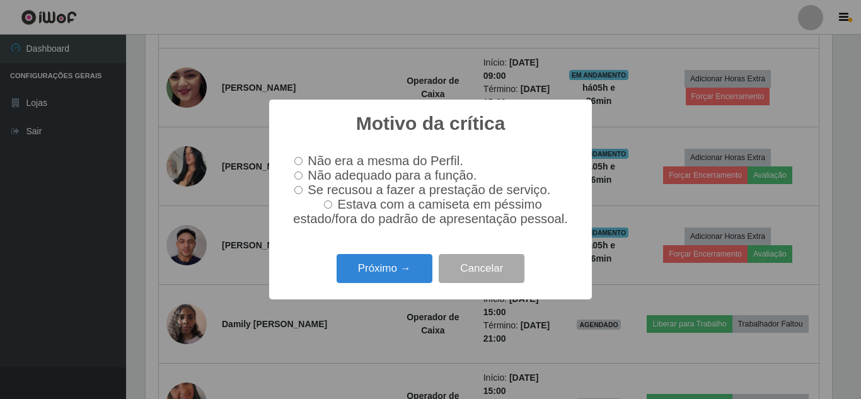
click at [303, 174] on label "Não adequado para a função." at bounding box center [382, 175] width 187 height 14
click at [302, 174] on input "Não adequado para a função." at bounding box center [298, 175] width 8 height 8
radio input "true"
click at [396, 265] on button "Próximo →" at bounding box center [384, 269] width 96 height 30
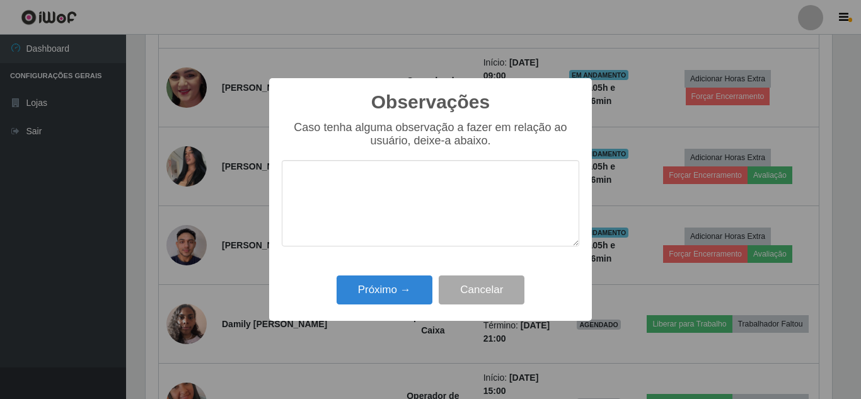
click at [327, 178] on textarea at bounding box center [430, 203] width 297 height 86
type textarea "a"
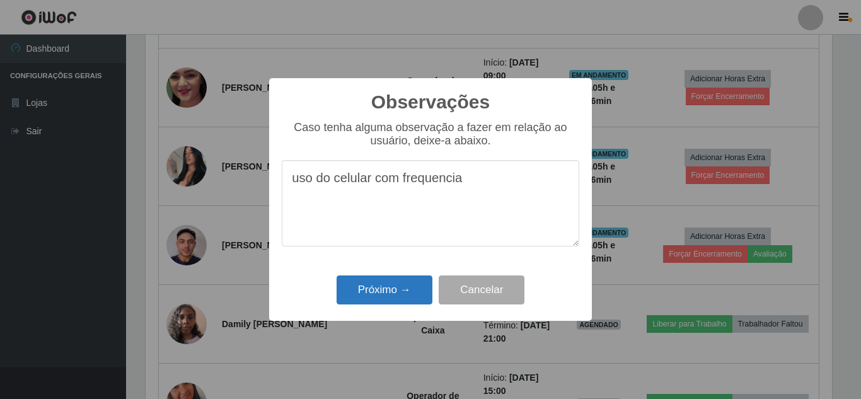
type textarea "uso do celular com frequencia"
click at [372, 294] on button "Próximo →" at bounding box center [384, 290] width 96 height 30
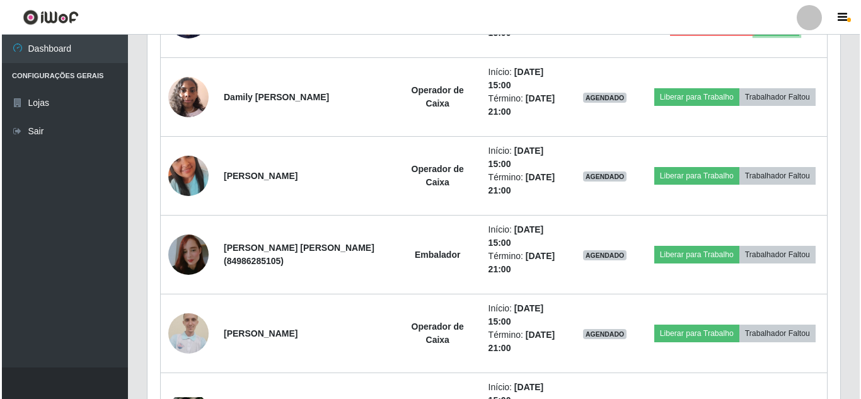
scroll to position [1047, 0]
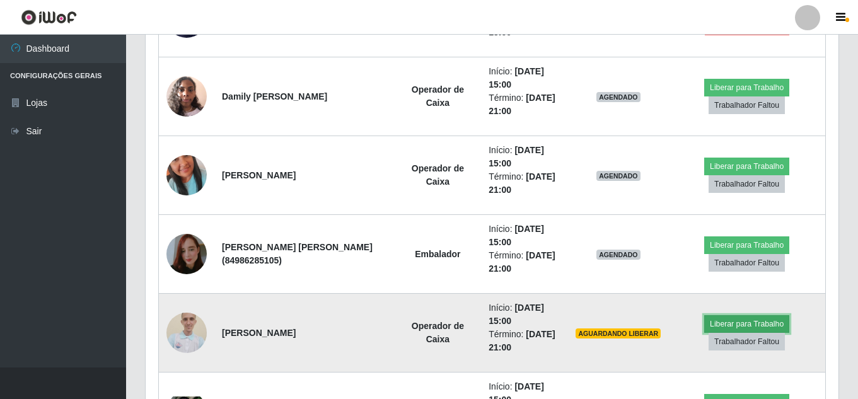
click at [757, 326] on button "Liberar para Trabalho" at bounding box center [746, 324] width 85 height 18
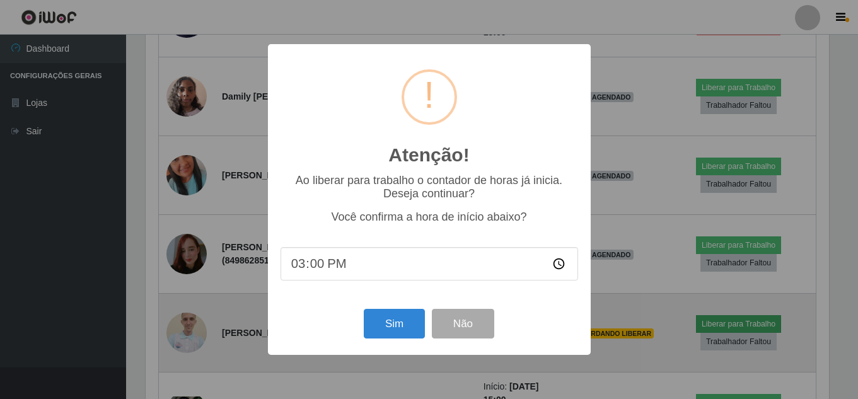
scroll to position [261, 686]
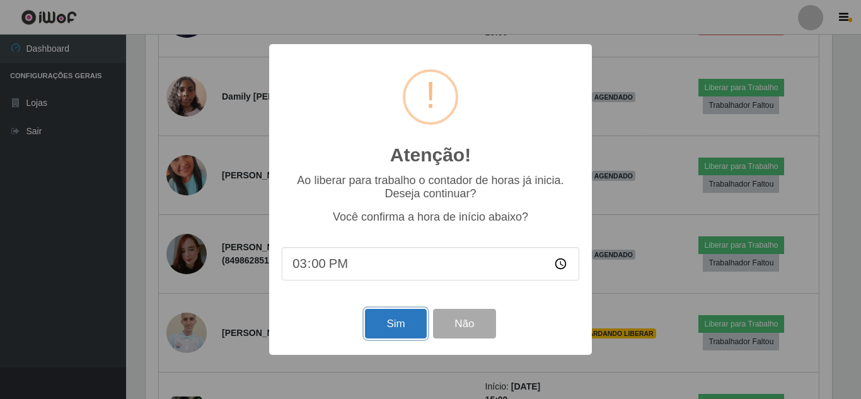
click at [402, 325] on button "Sim" at bounding box center [395, 324] width 61 height 30
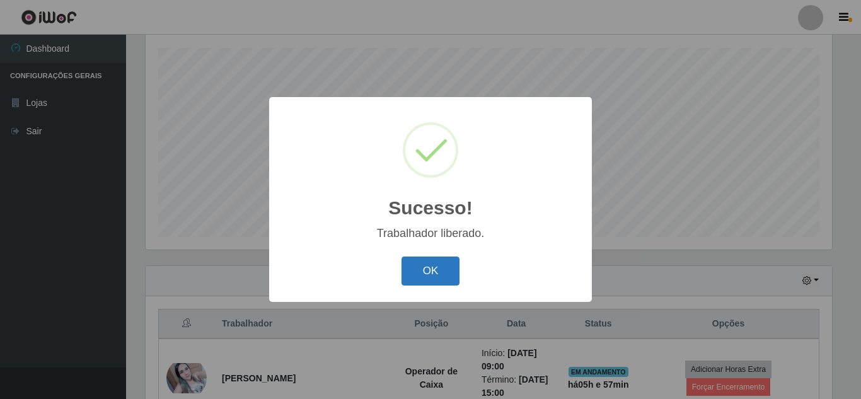
click at [430, 266] on button "OK" at bounding box center [430, 271] width 59 height 30
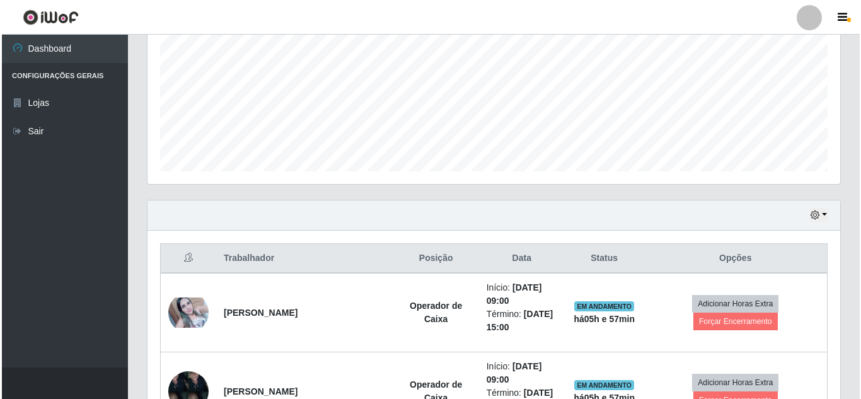
scroll to position [340, 0]
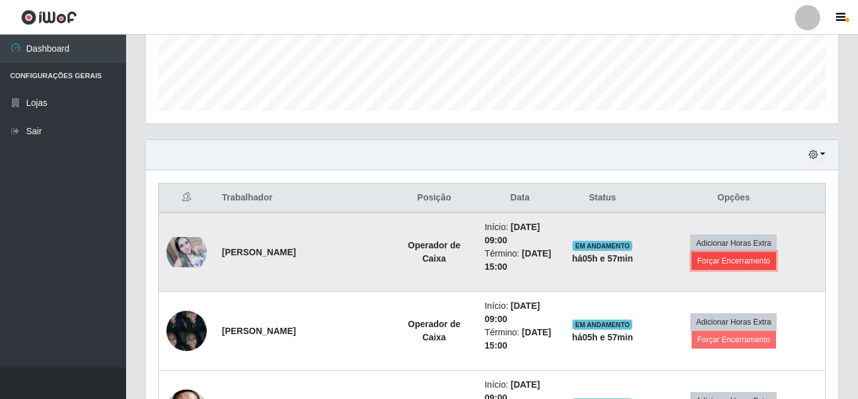
click at [734, 261] on button "Forçar Encerramento" at bounding box center [733, 261] width 84 height 18
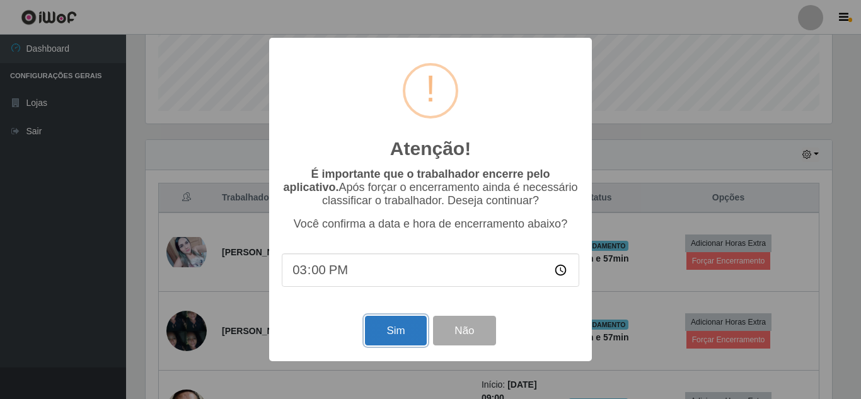
click at [386, 335] on button "Sim" at bounding box center [395, 331] width 61 height 30
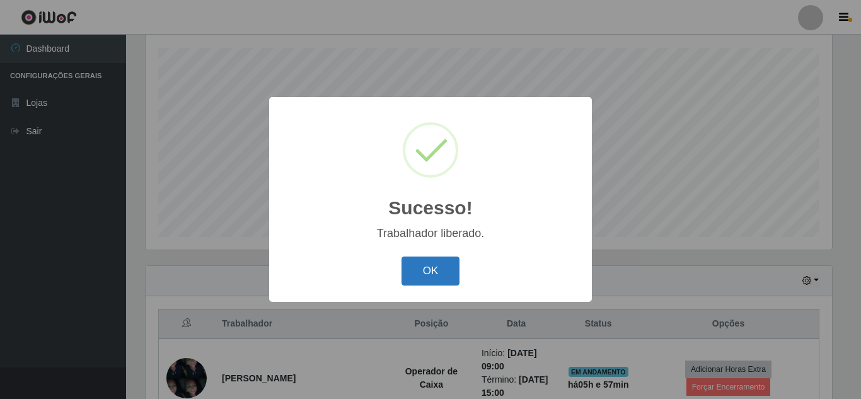
click at [435, 271] on button "OK" at bounding box center [430, 271] width 59 height 30
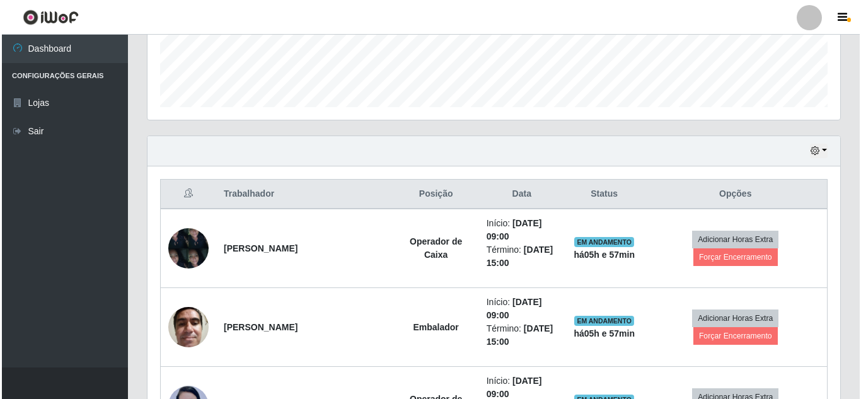
scroll to position [403, 0]
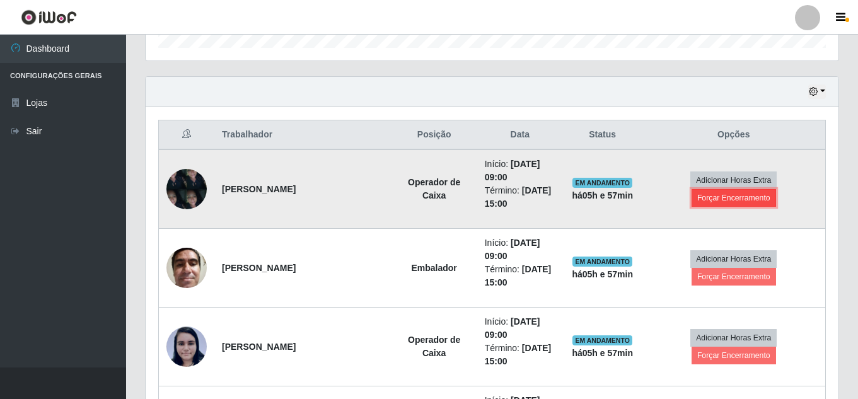
click at [749, 198] on button "Forçar Encerramento" at bounding box center [733, 198] width 84 height 18
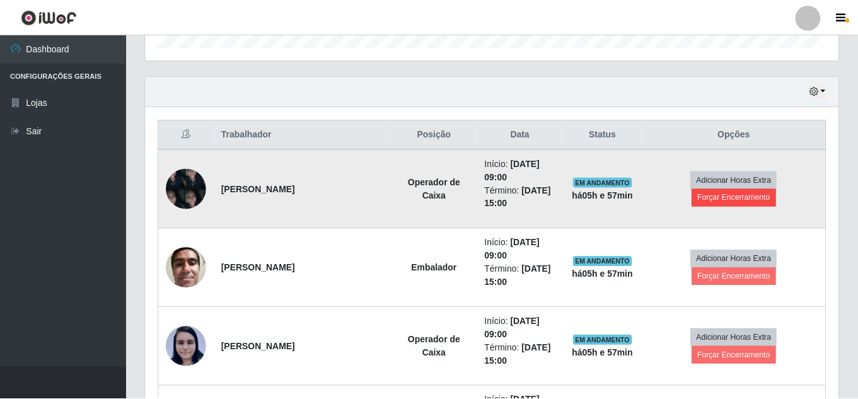
scroll to position [261, 686]
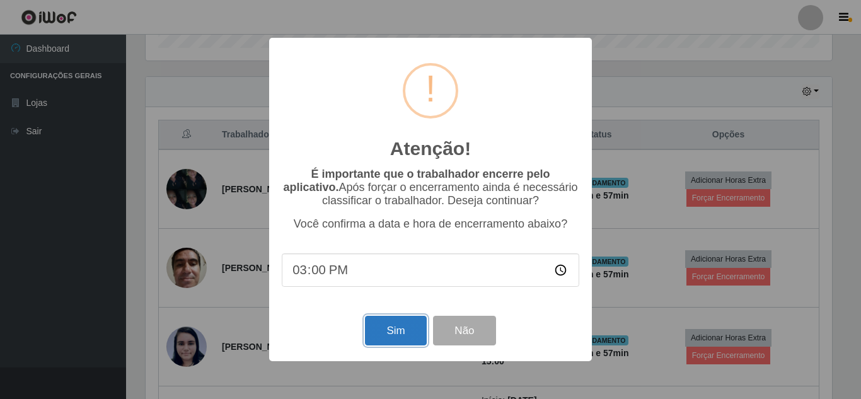
click at [394, 344] on button "Sim" at bounding box center [395, 331] width 61 height 30
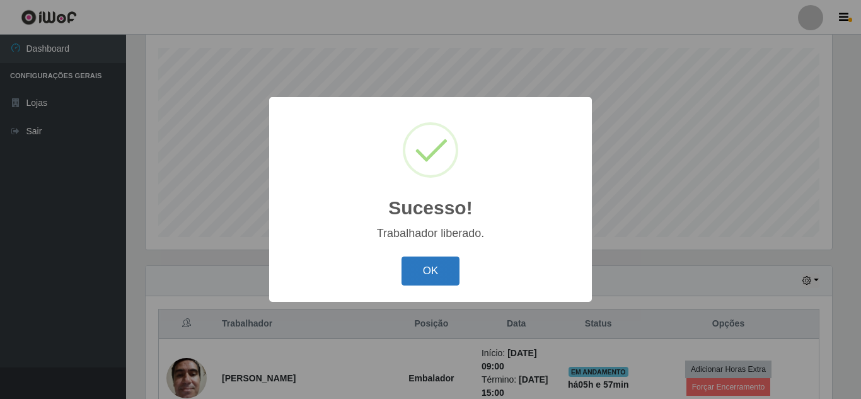
click at [434, 271] on button "OK" at bounding box center [430, 271] width 59 height 30
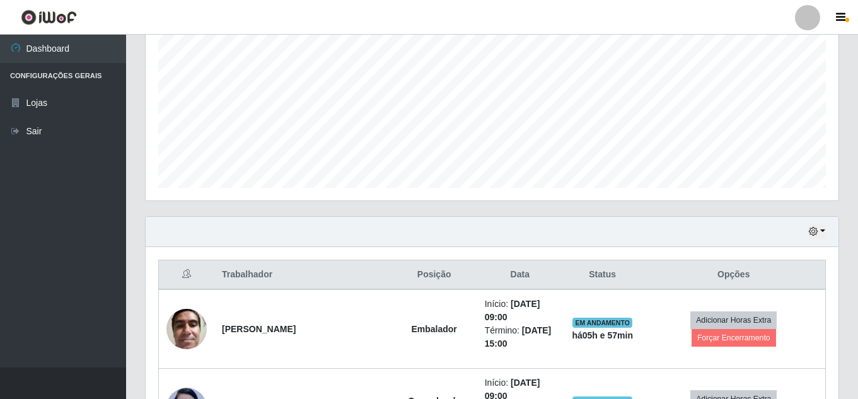
scroll to position [466, 0]
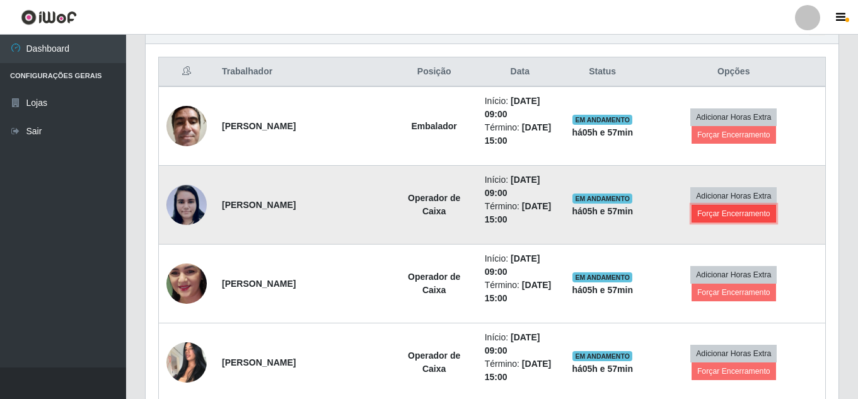
click at [759, 212] on button "Forçar Encerramento" at bounding box center [733, 214] width 84 height 18
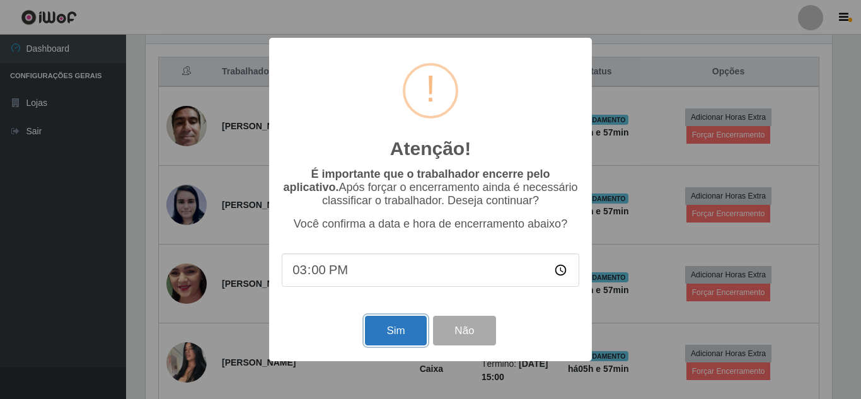
click at [395, 336] on button "Sim" at bounding box center [395, 331] width 61 height 30
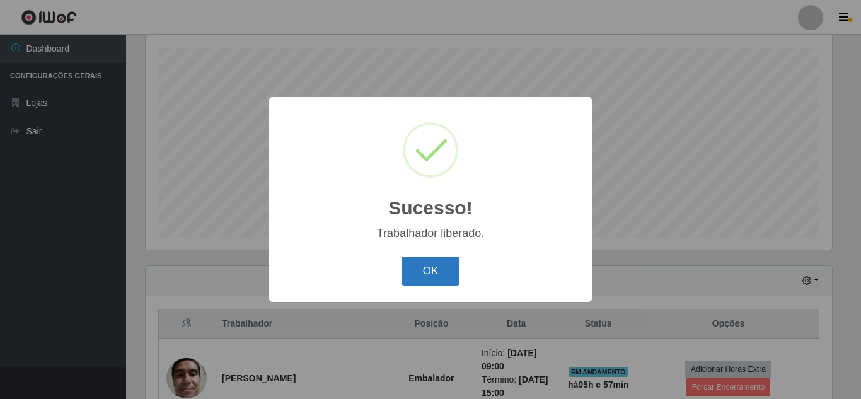
click at [445, 279] on button "OK" at bounding box center [430, 271] width 59 height 30
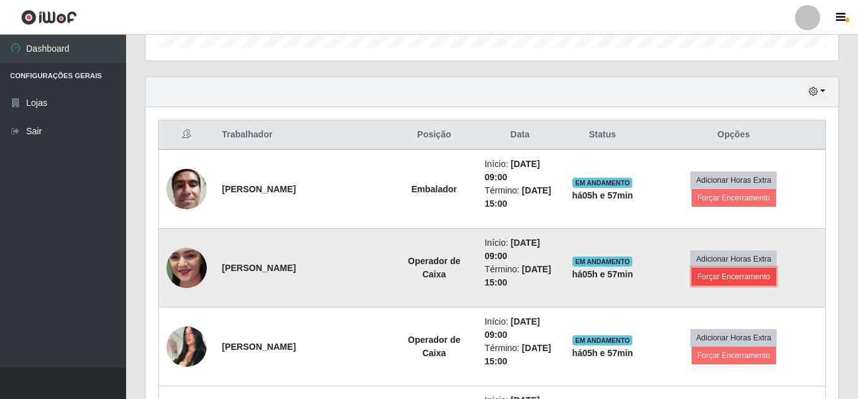
click at [742, 282] on button "Forçar Encerramento" at bounding box center [733, 277] width 84 height 18
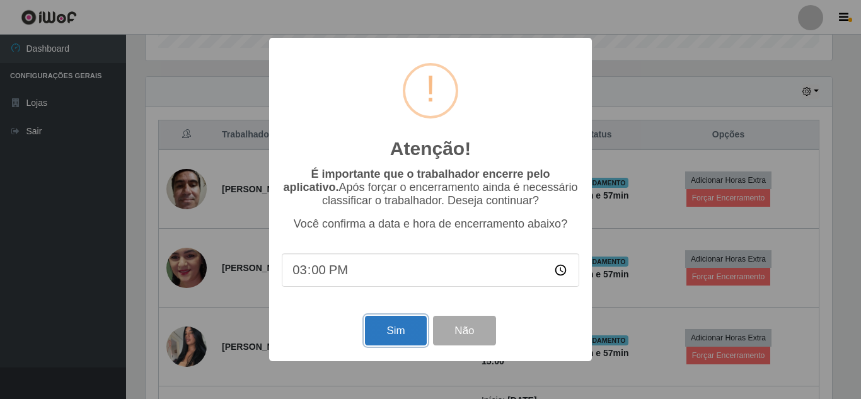
click at [407, 333] on button "Sim" at bounding box center [395, 331] width 61 height 30
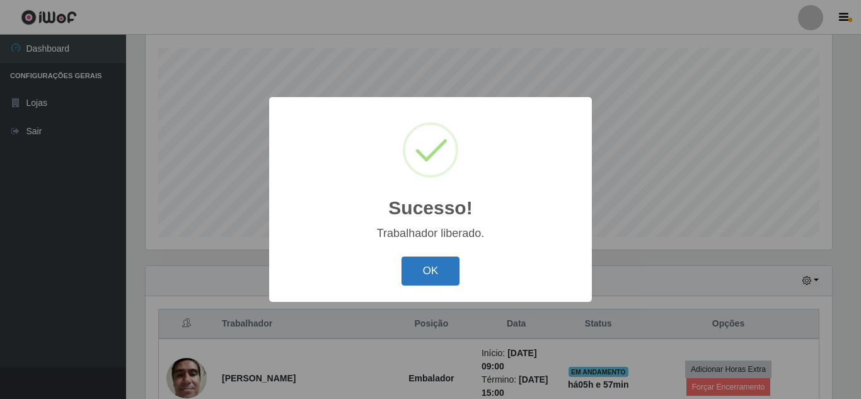
click at [435, 272] on button "OK" at bounding box center [430, 271] width 59 height 30
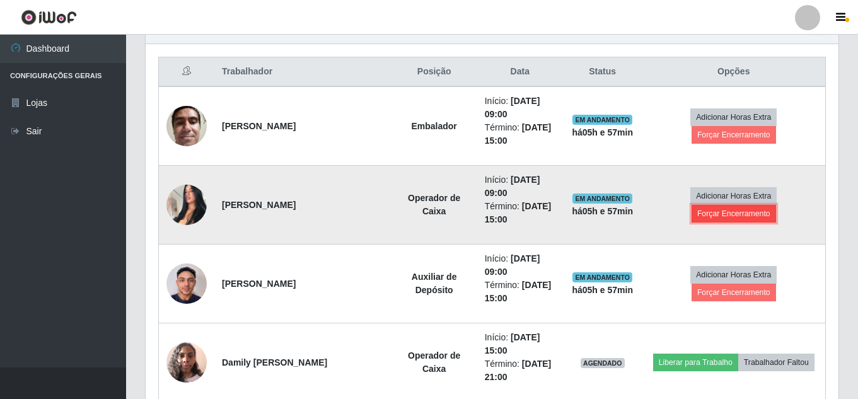
click at [741, 216] on button "Forçar Encerramento" at bounding box center [733, 214] width 84 height 18
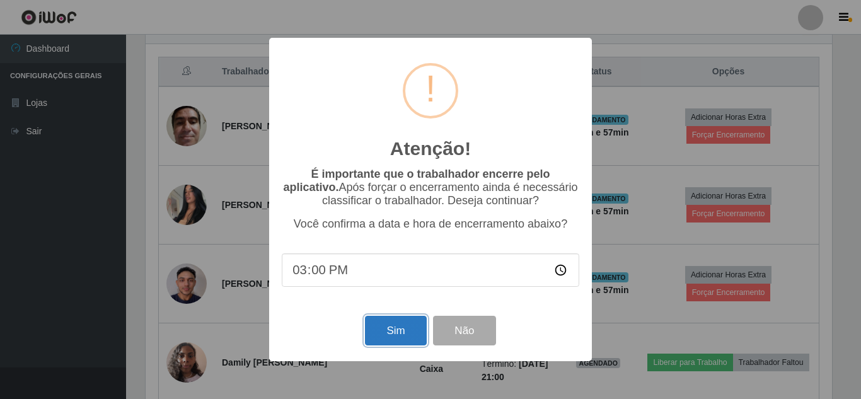
click at [391, 332] on button "Sim" at bounding box center [395, 331] width 61 height 30
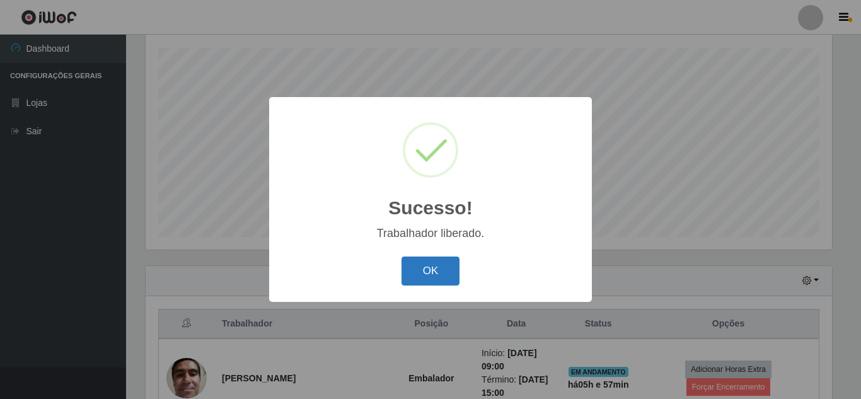
click at [432, 280] on button "OK" at bounding box center [430, 271] width 59 height 30
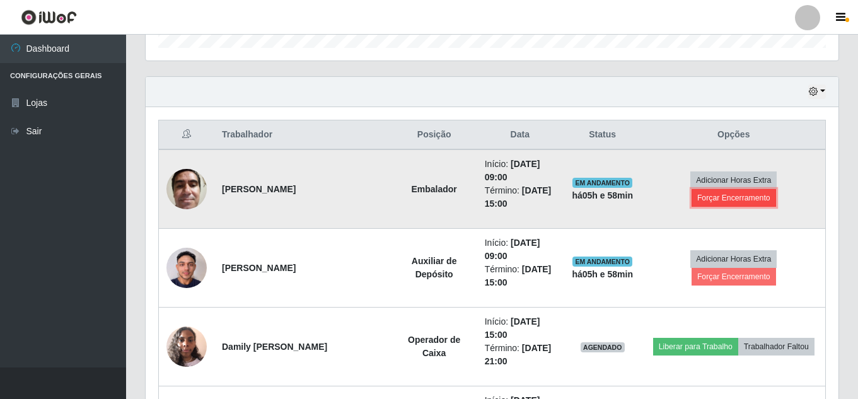
click at [750, 200] on button "Forçar Encerramento" at bounding box center [733, 198] width 84 height 18
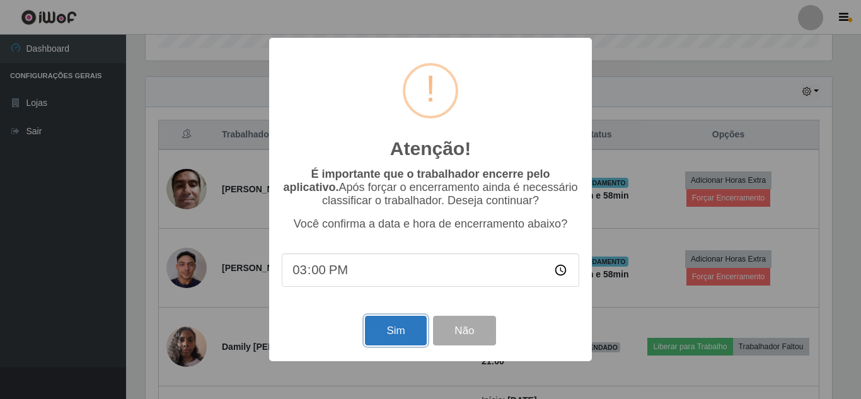
click at [389, 338] on button "Sim" at bounding box center [395, 331] width 61 height 30
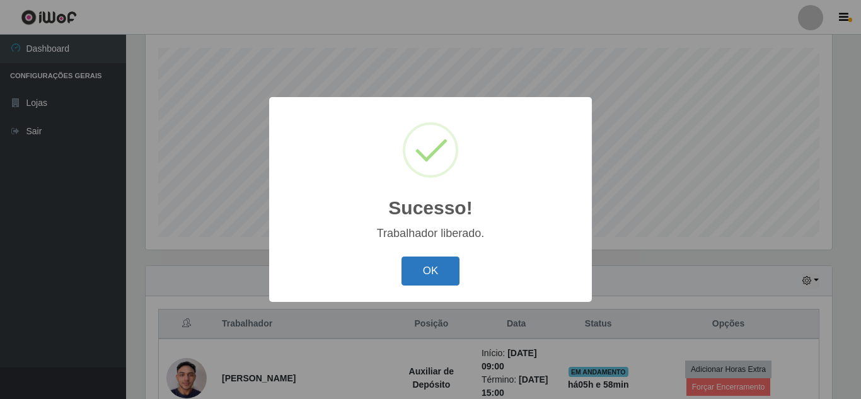
click at [430, 282] on button "OK" at bounding box center [430, 271] width 59 height 30
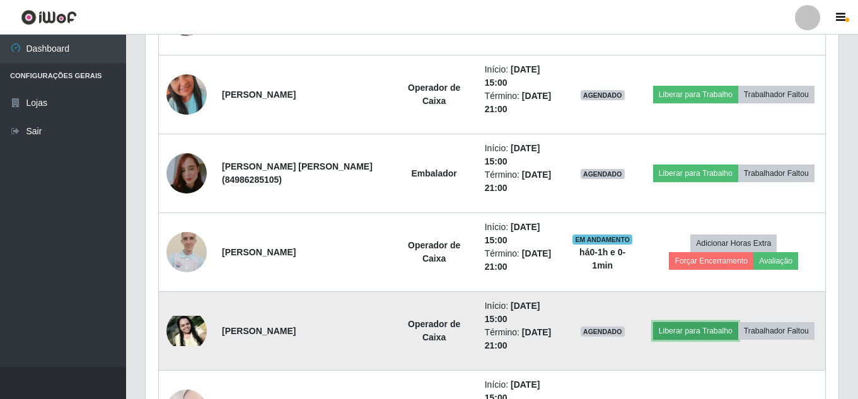
click at [703, 333] on button "Liberar para Trabalho" at bounding box center [695, 331] width 85 height 18
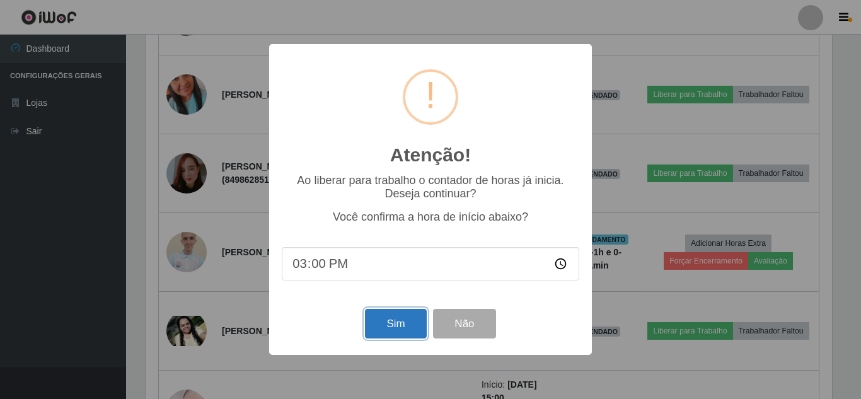
click at [386, 331] on button "Sim" at bounding box center [395, 324] width 61 height 30
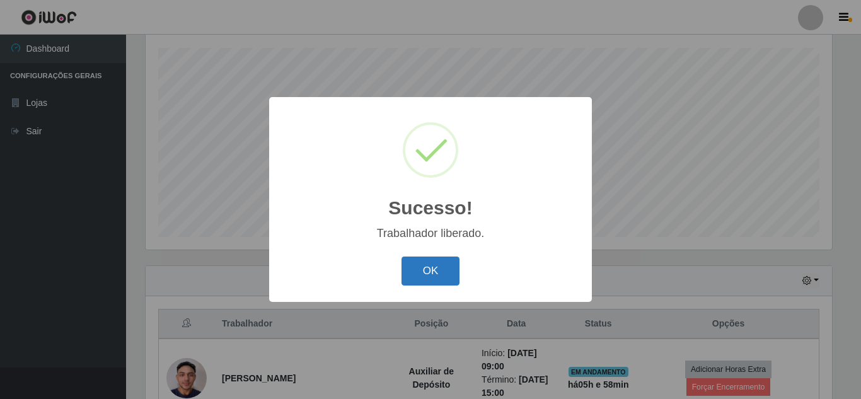
click at [426, 280] on button "OK" at bounding box center [430, 271] width 59 height 30
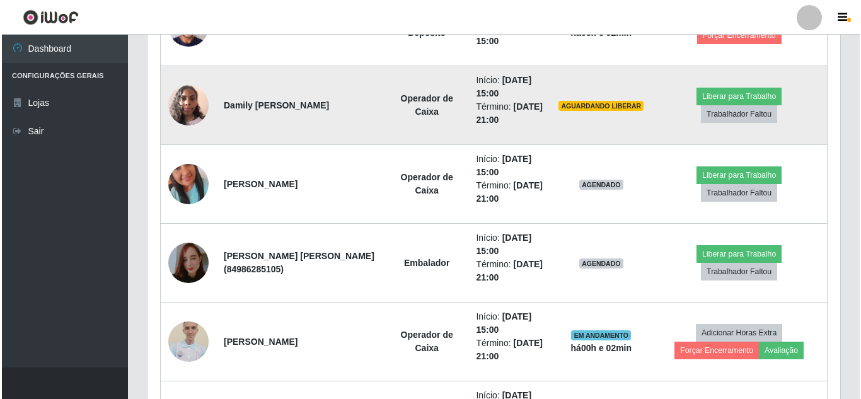
scroll to position [592, 0]
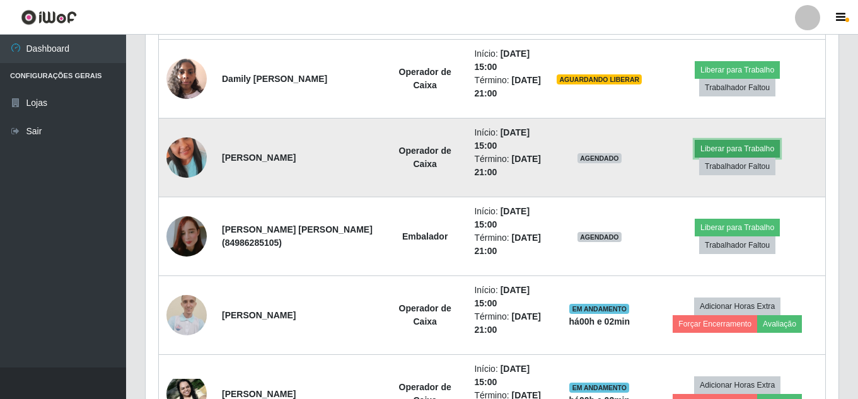
click at [737, 144] on button "Liberar para Trabalho" at bounding box center [736, 149] width 85 height 18
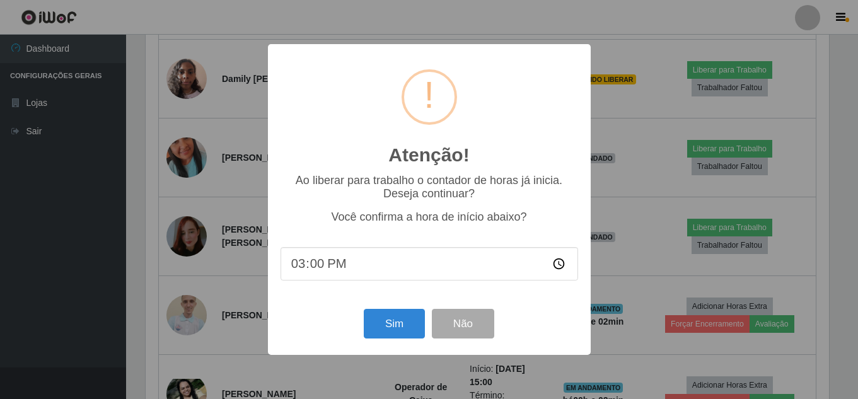
scroll to position [261, 686]
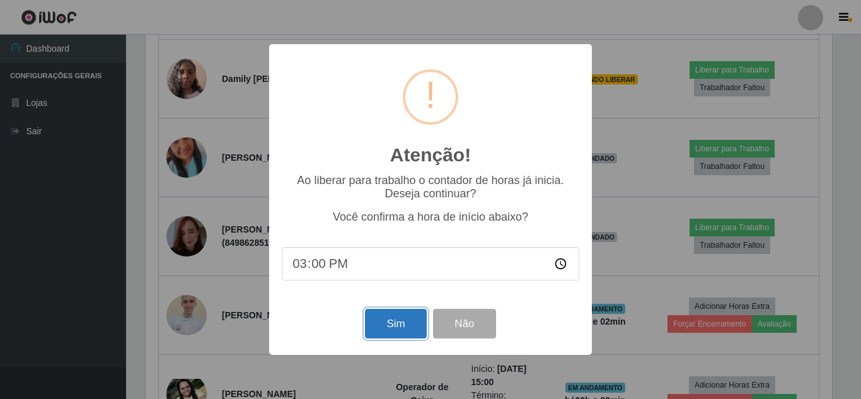
click at [406, 326] on button "Sim" at bounding box center [395, 324] width 61 height 30
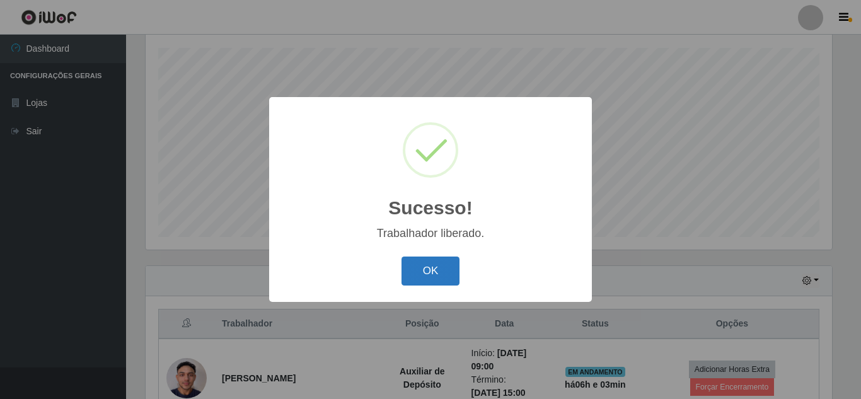
click at [447, 269] on button "OK" at bounding box center [430, 271] width 59 height 30
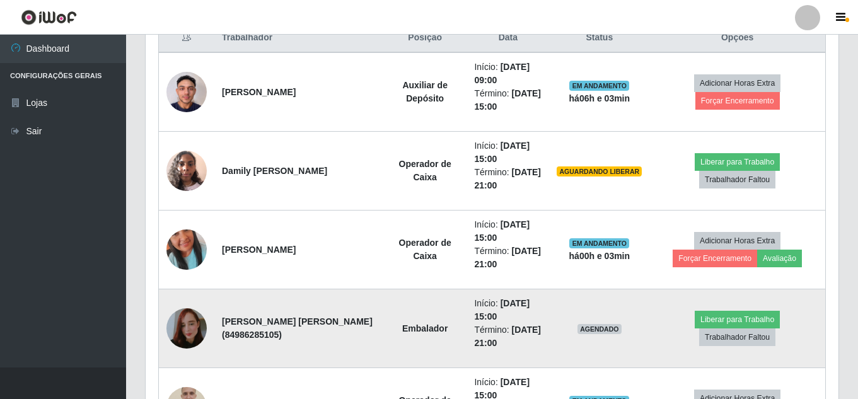
scroll to position [481, 0]
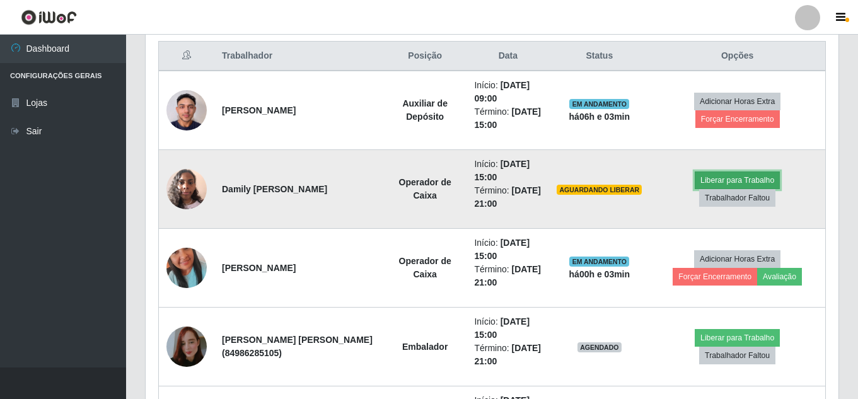
click at [739, 178] on button "Liberar para Trabalho" at bounding box center [736, 180] width 85 height 18
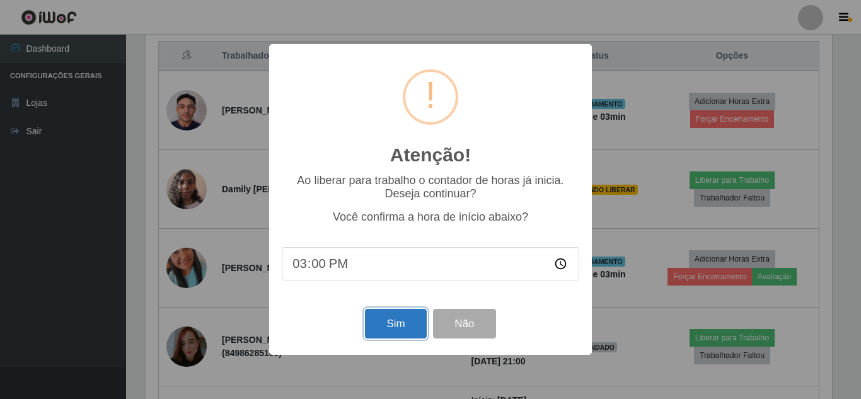
click at [400, 328] on button "Sim" at bounding box center [395, 324] width 61 height 30
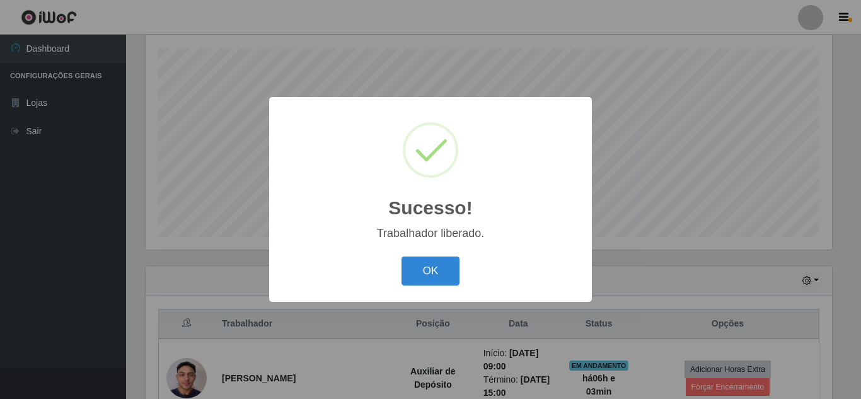
click at [434, 273] on button "OK" at bounding box center [430, 271] width 59 height 30
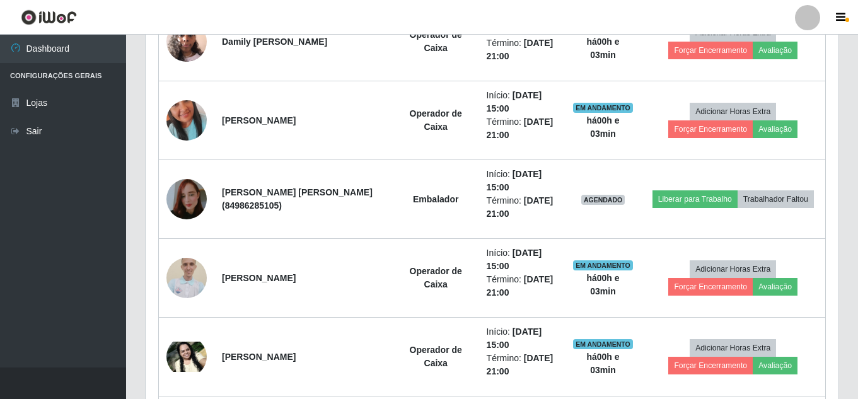
scroll to position [655, 0]
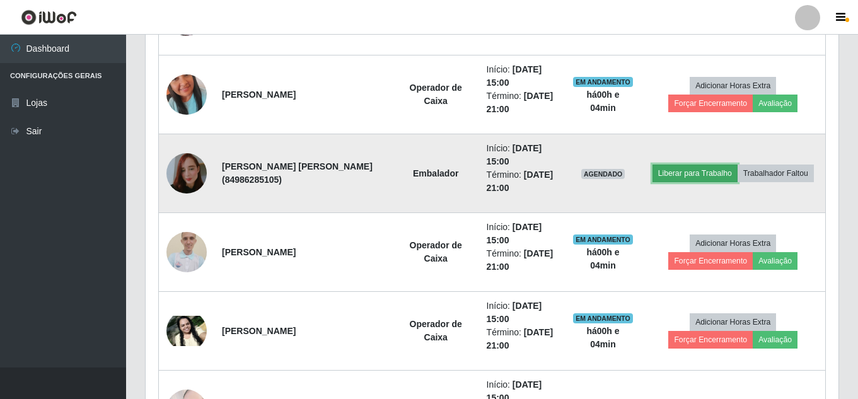
click at [689, 174] on button "Liberar para Trabalho" at bounding box center [694, 173] width 85 height 18
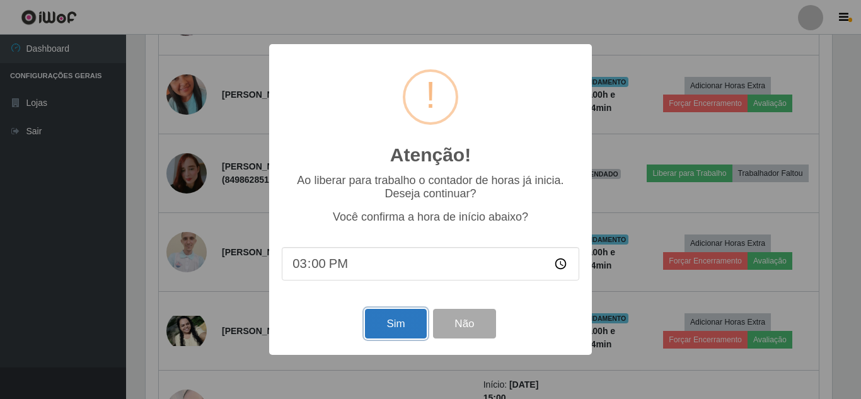
click at [389, 331] on button "Sim" at bounding box center [395, 324] width 61 height 30
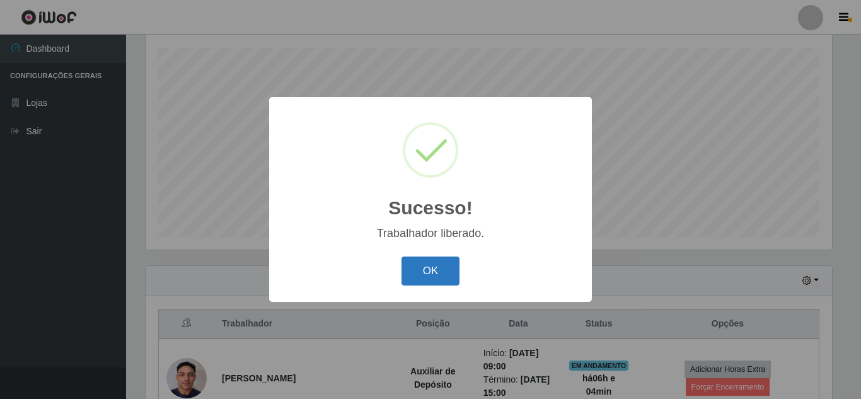
click at [433, 273] on button "OK" at bounding box center [430, 271] width 59 height 30
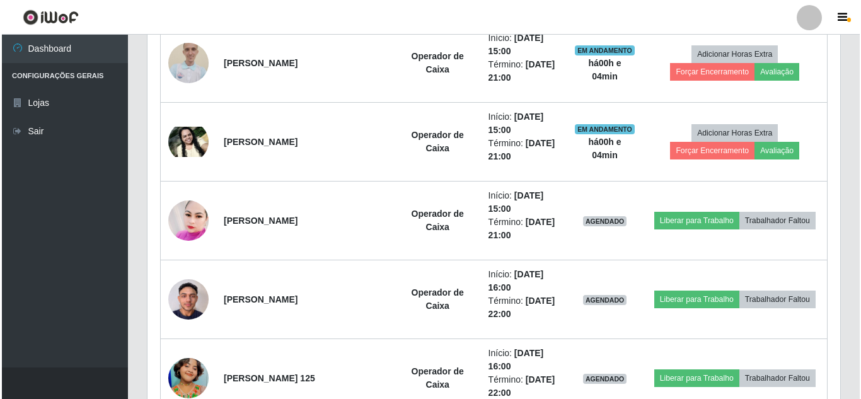
scroll to position [907, 0]
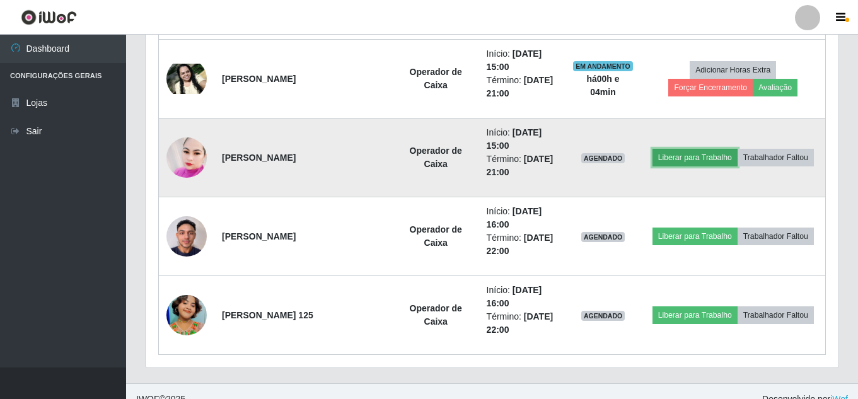
click at [709, 161] on button "Liberar para Trabalho" at bounding box center [694, 158] width 85 height 18
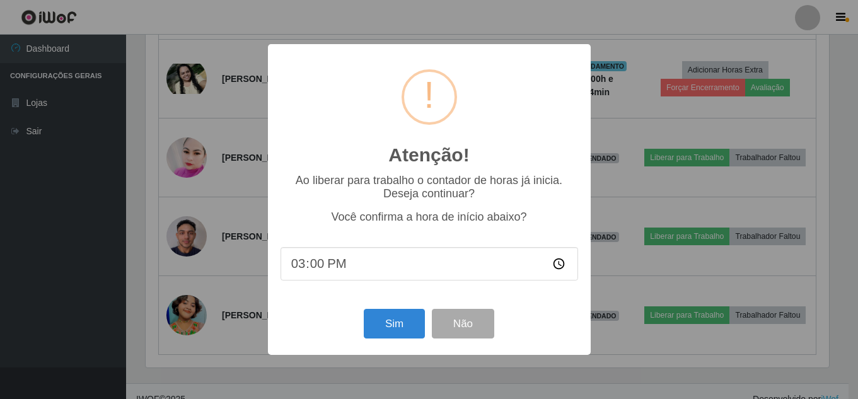
scroll to position [261, 686]
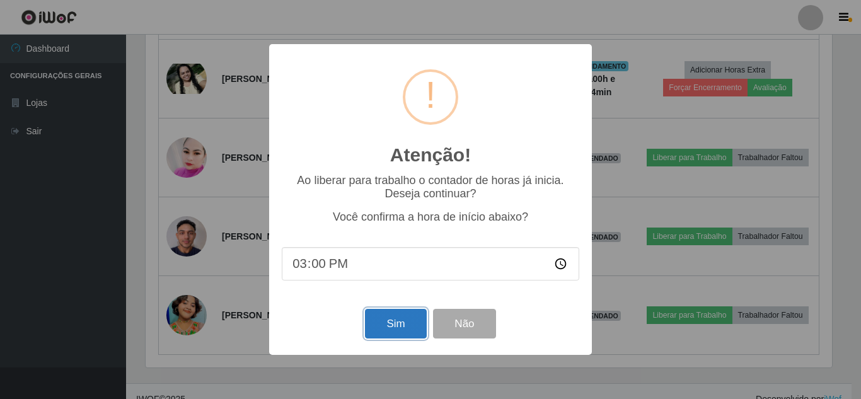
click at [393, 332] on button "Sim" at bounding box center [395, 324] width 61 height 30
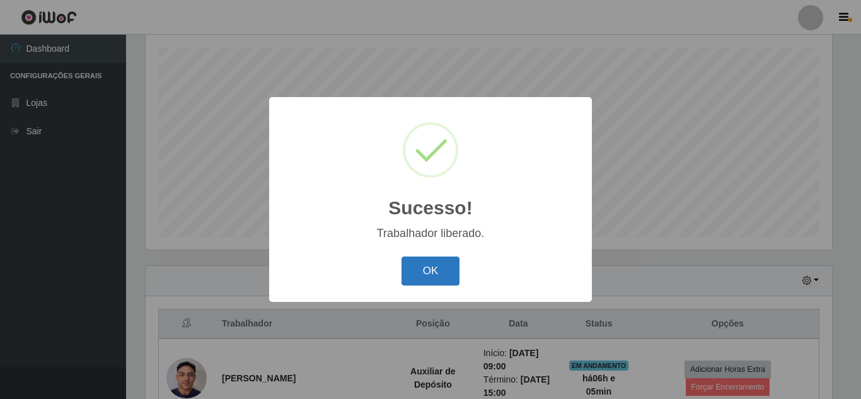
click at [442, 268] on button "OK" at bounding box center [430, 271] width 59 height 30
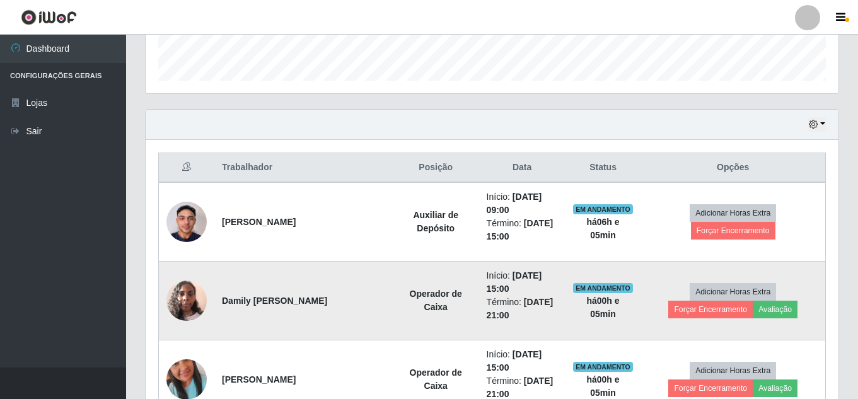
scroll to position [292, 0]
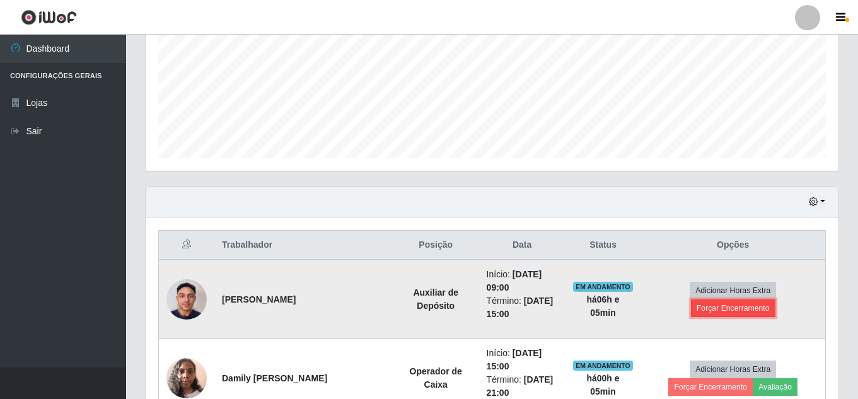
click at [726, 310] on button "Forçar Encerramento" at bounding box center [733, 308] width 84 height 18
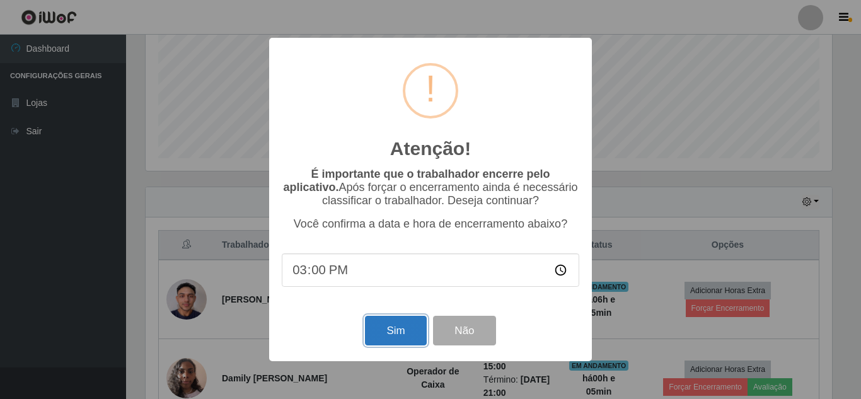
click at [401, 330] on button "Sim" at bounding box center [395, 331] width 61 height 30
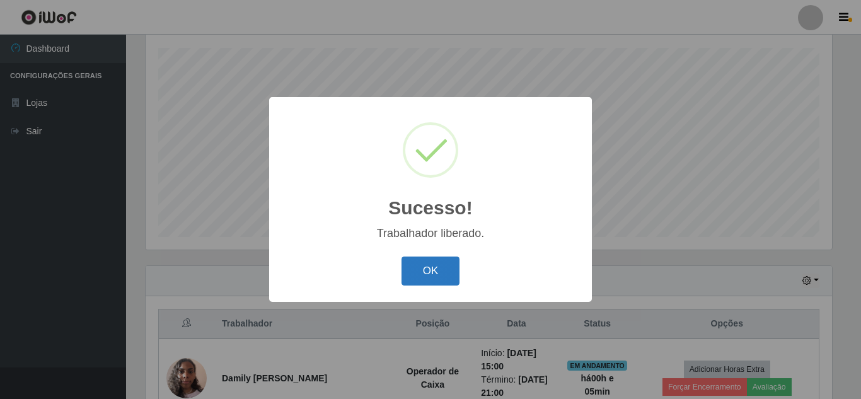
click at [411, 281] on button "OK" at bounding box center [430, 271] width 59 height 30
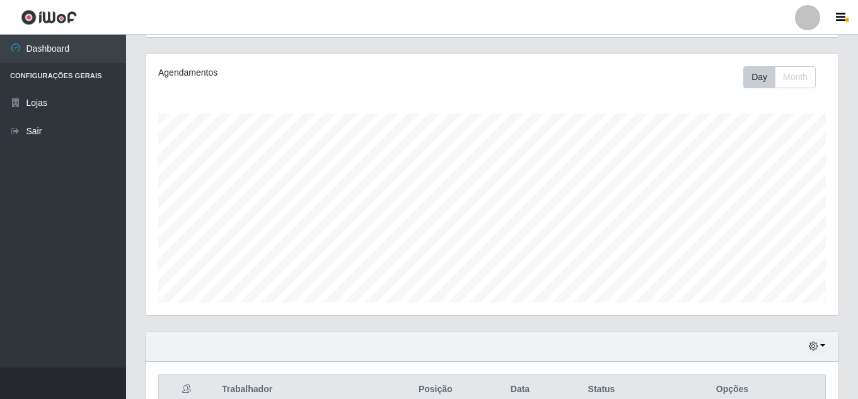
scroll to position [88, 0]
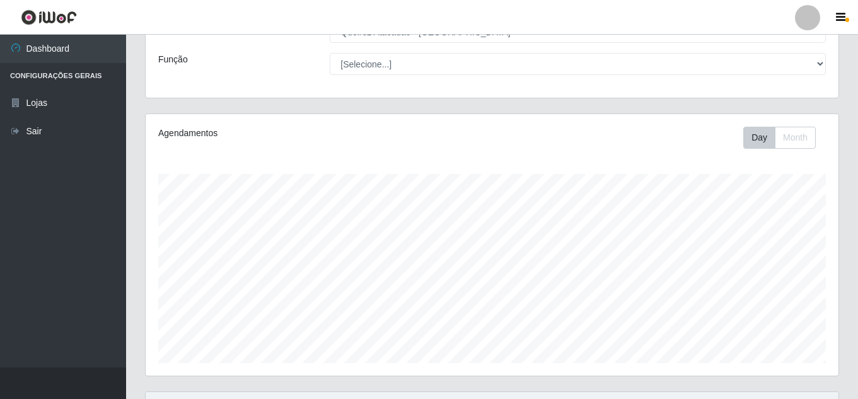
click at [696, 125] on div "Agendamentos Day Month" at bounding box center [492, 244] width 692 height 261
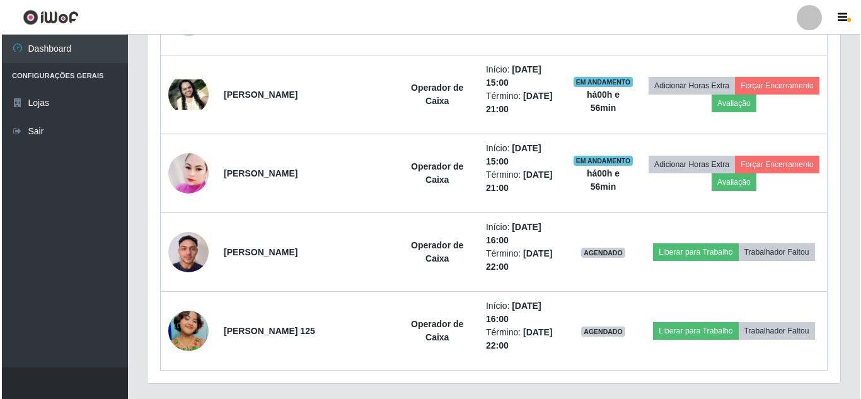
scroll to position [844, 0]
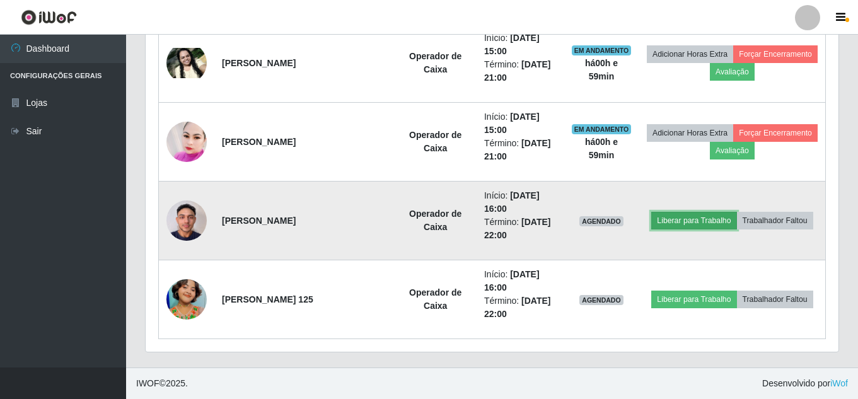
click at [672, 216] on button "Liberar para Trabalho" at bounding box center [693, 221] width 85 height 18
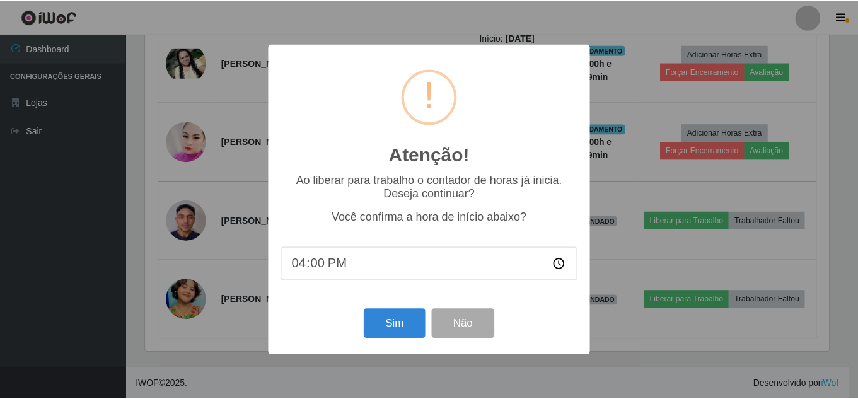
scroll to position [261, 686]
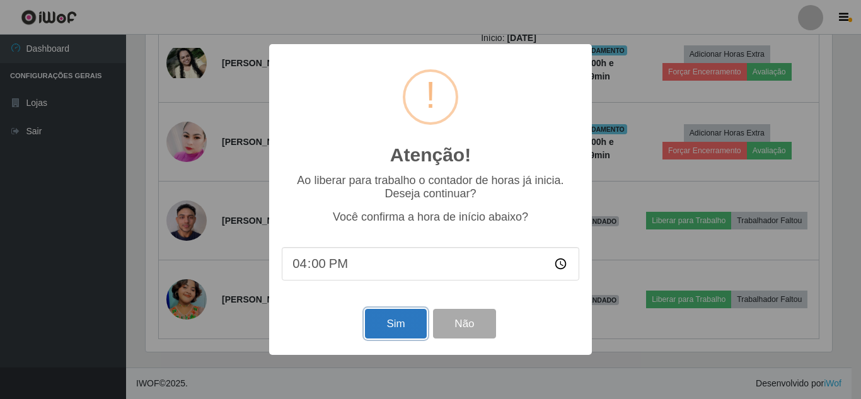
click at [394, 336] on button "Sim" at bounding box center [395, 324] width 61 height 30
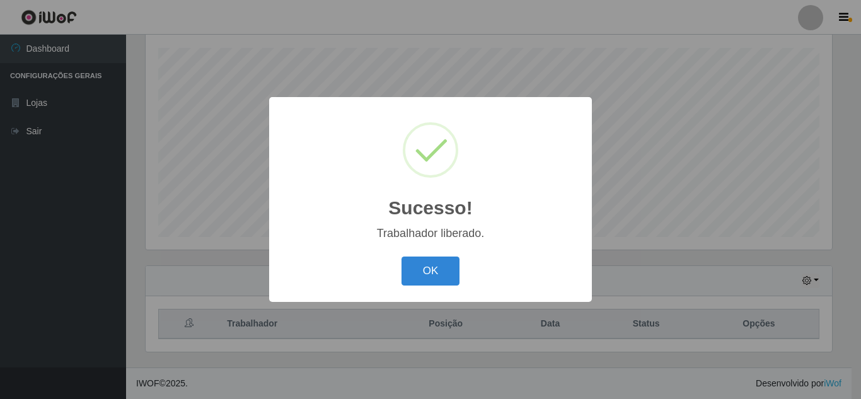
click at [401, 256] on button "OK" at bounding box center [430, 271] width 59 height 30
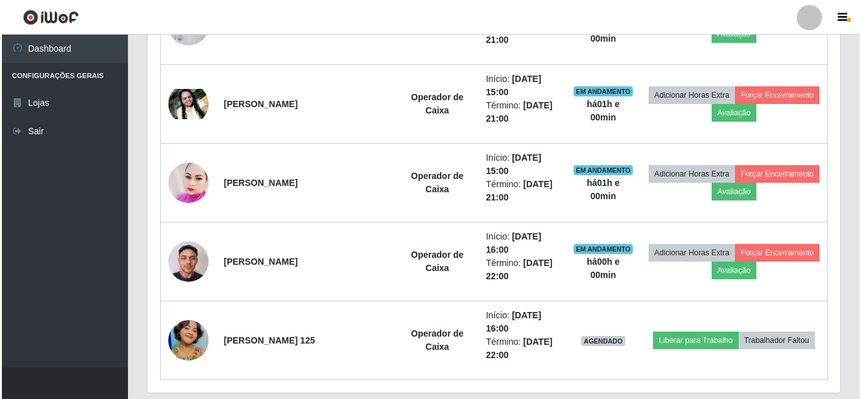
scroll to position [844, 0]
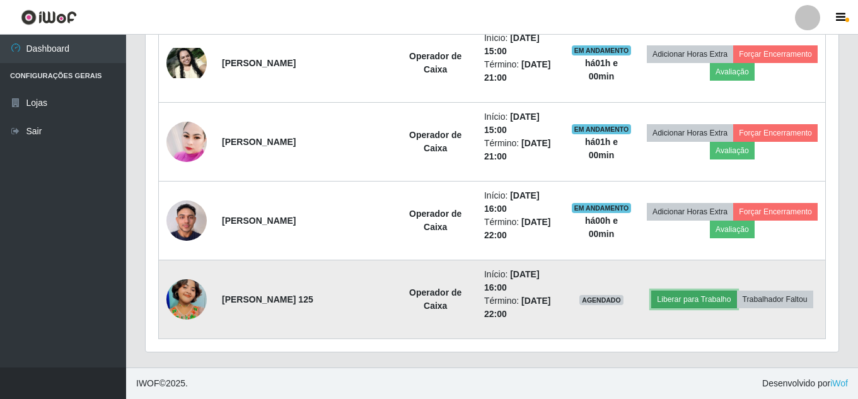
click at [661, 299] on button "Liberar para Trabalho" at bounding box center [693, 299] width 85 height 18
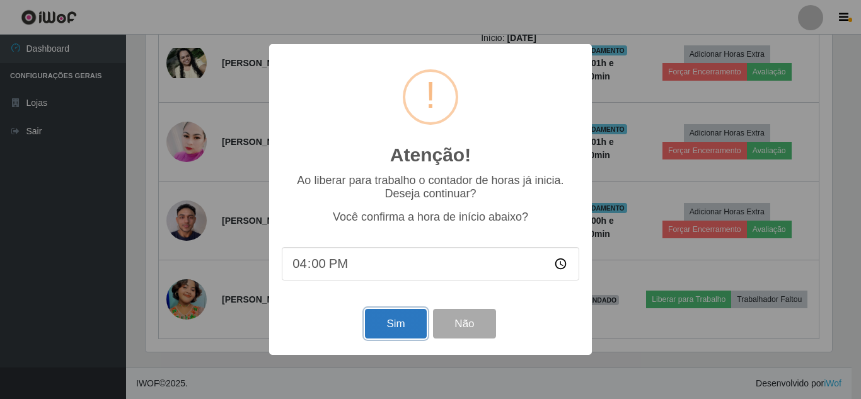
click at [396, 318] on button "Sim" at bounding box center [395, 324] width 61 height 30
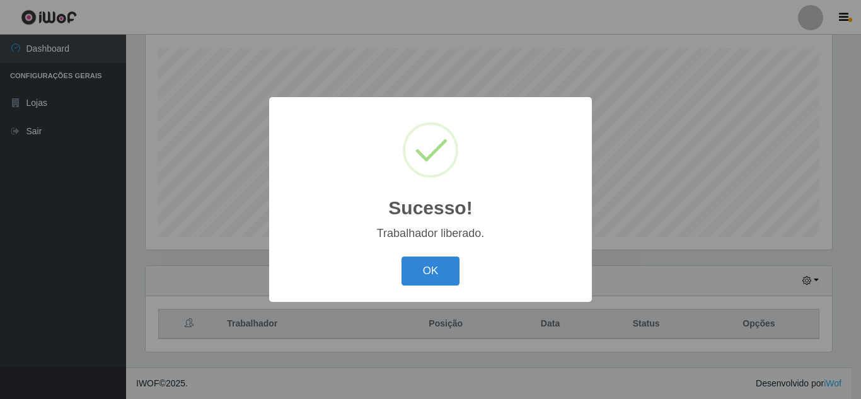
click at [401, 256] on button "OK" at bounding box center [430, 271] width 59 height 30
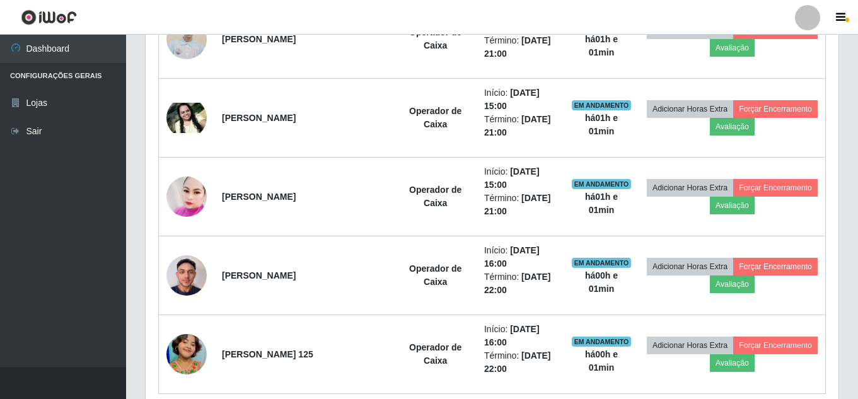
scroll to position [793, 0]
